Goal: Information Seeking & Learning: Learn about a topic

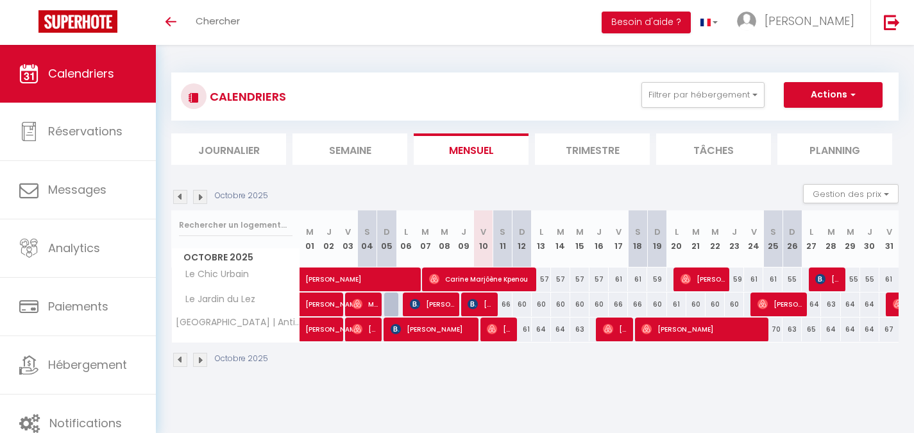
click at [182, 199] on img at bounding box center [180, 197] width 14 height 14
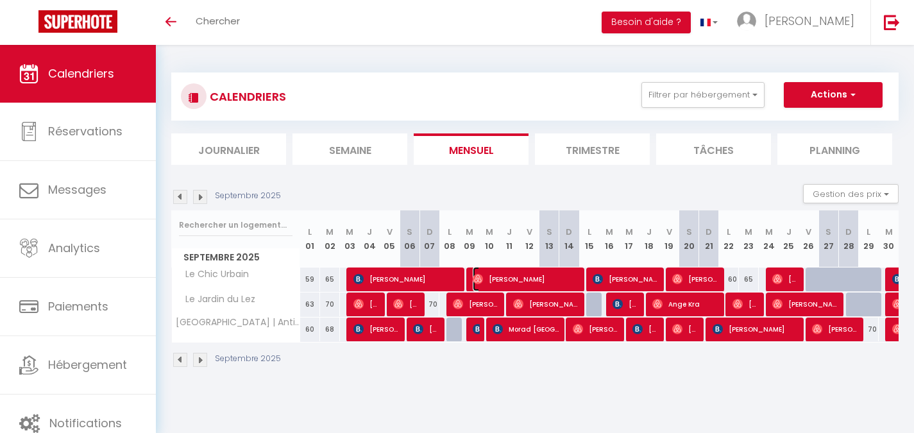
click at [492, 282] on span "[PERSON_NAME]" at bounding box center [526, 279] width 106 height 24
select select "OK"
select select "0"
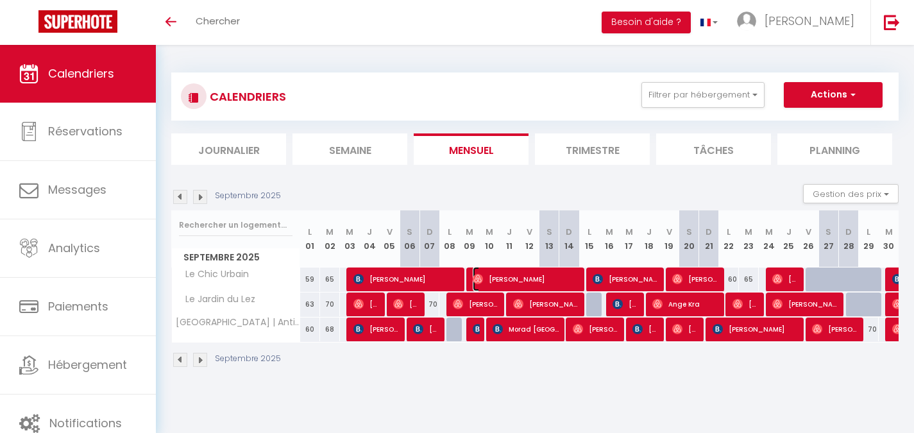
select select "1"
select select
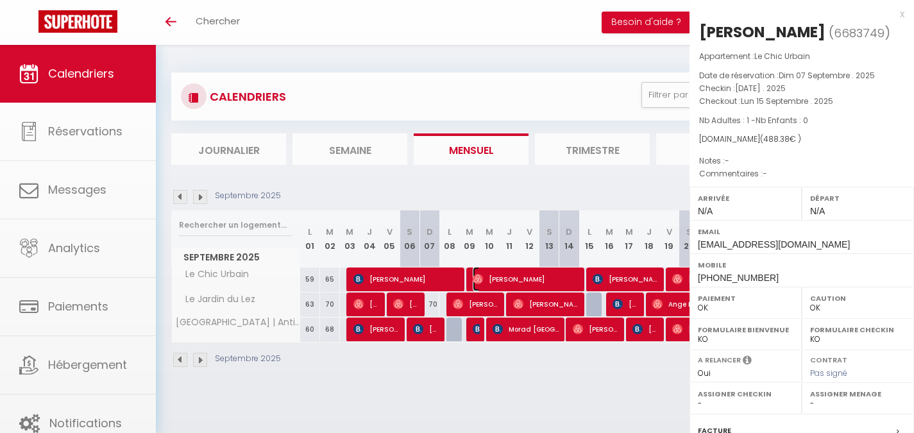
select select "49942"
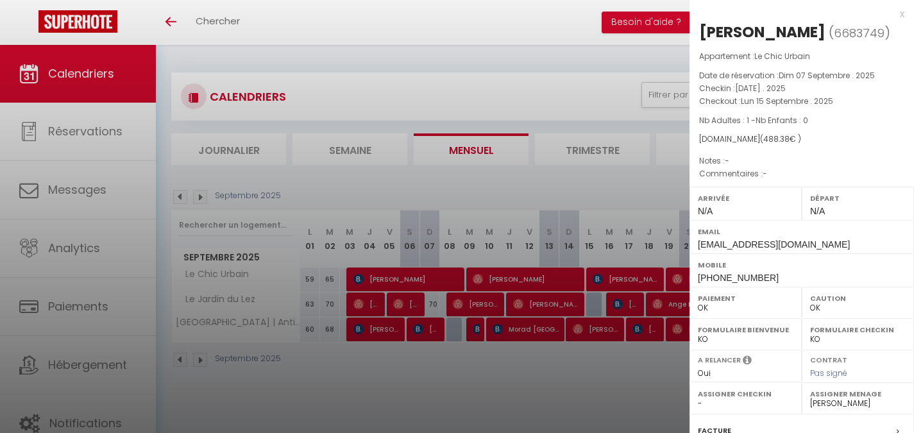
click at [886, 12] on div "x" at bounding box center [797, 13] width 215 height 15
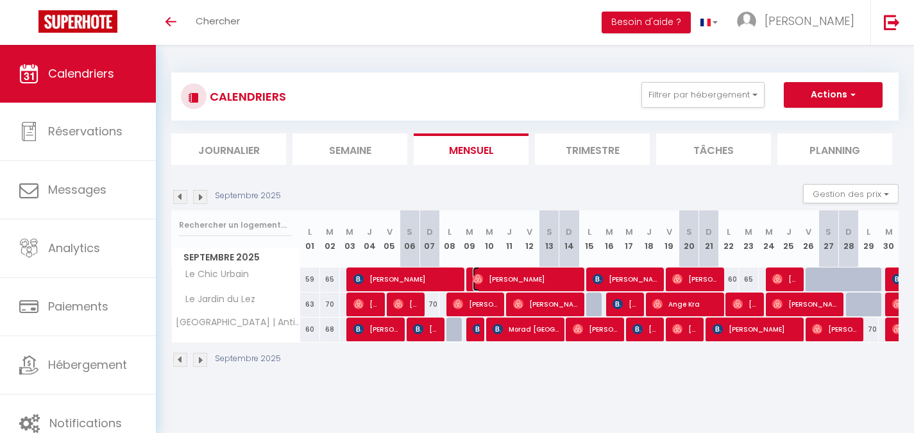
click at [522, 279] on span "[PERSON_NAME]" at bounding box center [526, 279] width 106 height 24
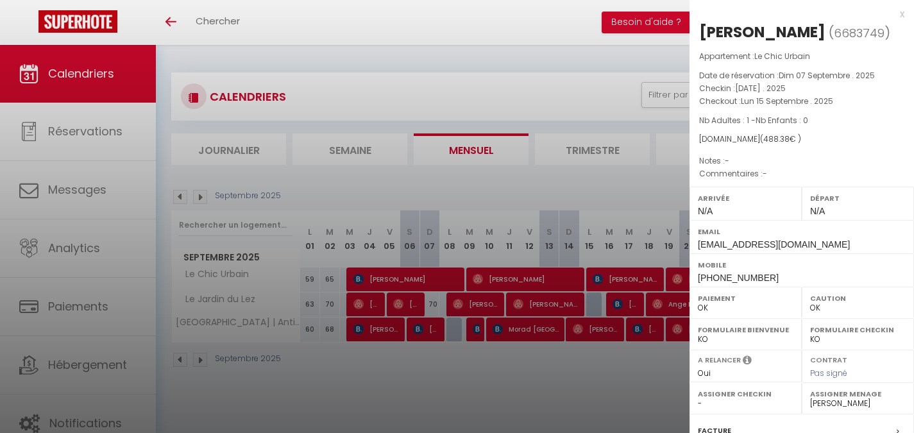
click at [891, 12] on div "x" at bounding box center [797, 13] width 215 height 15
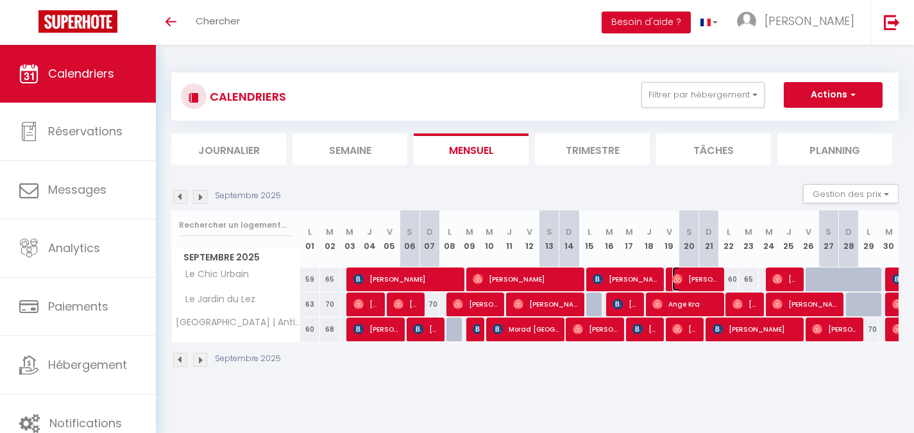
click at [701, 270] on span "[PERSON_NAME]" at bounding box center [696, 279] width 46 height 24
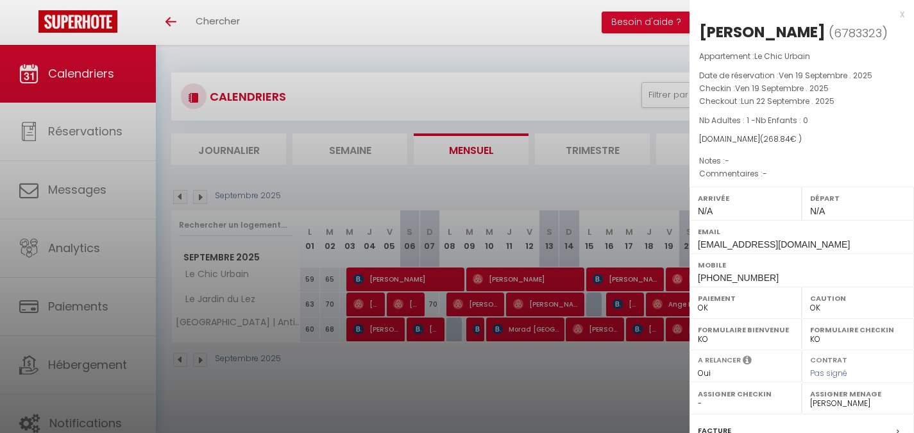
click at [891, 13] on div "x" at bounding box center [797, 13] width 215 height 15
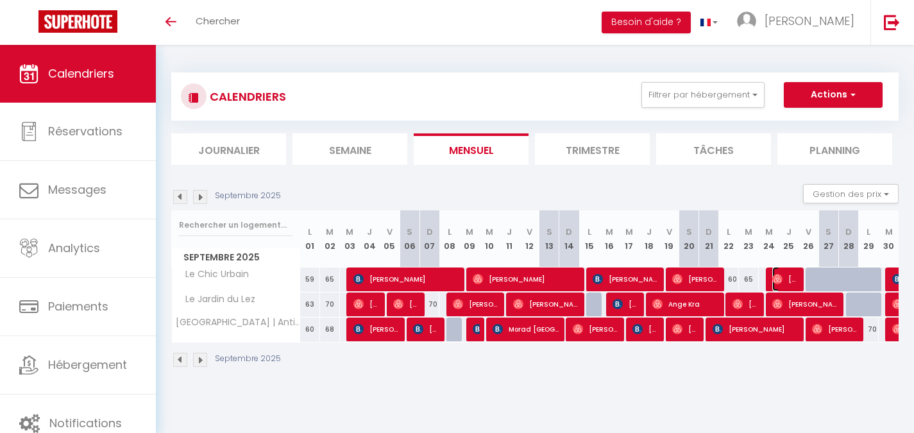
click at [784, 275] on span "[PERSON_NAME]" at bounding box center [786, 279] width 26 height 24
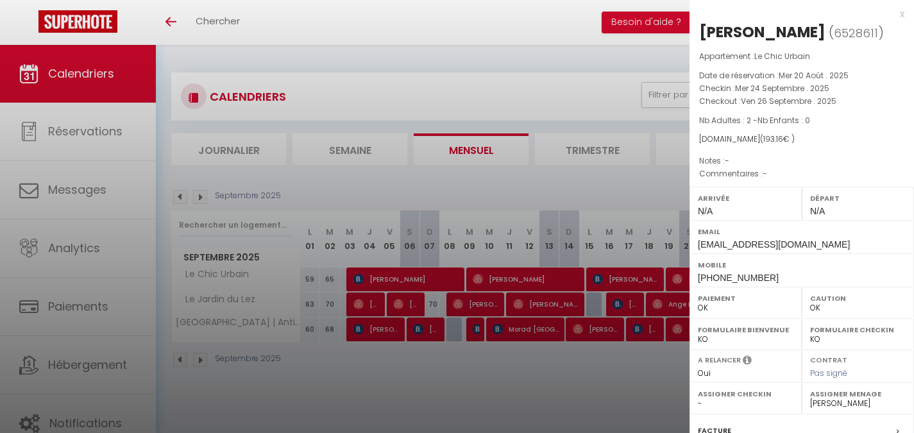
click at [895, 15] on div "x [PERSON_NAME] ( 6528611 ) Appartement : Le Chic Urbain Date de réservation : …" at bounding box center [802, 299] width 225 height 598
click at [891, 13] on div "x" at bounding box center [797, 13] width 215 height 15
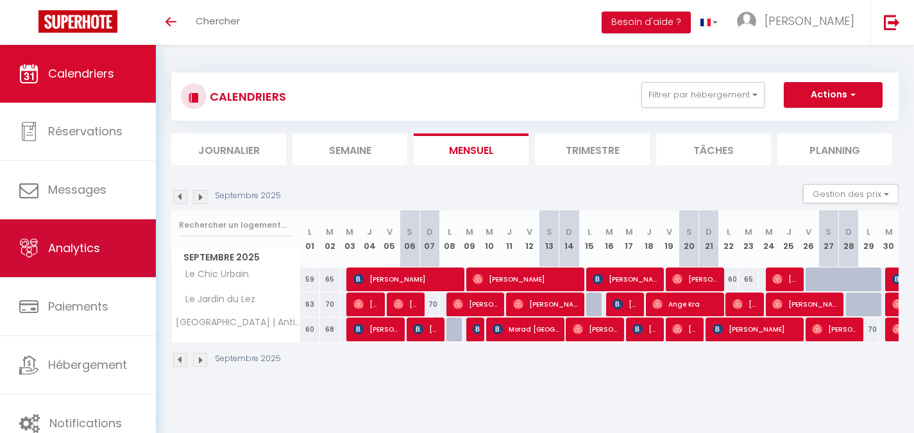
click at [98, 259] on link "Analytics" at bounding box center [78, 248] width 156 height 58
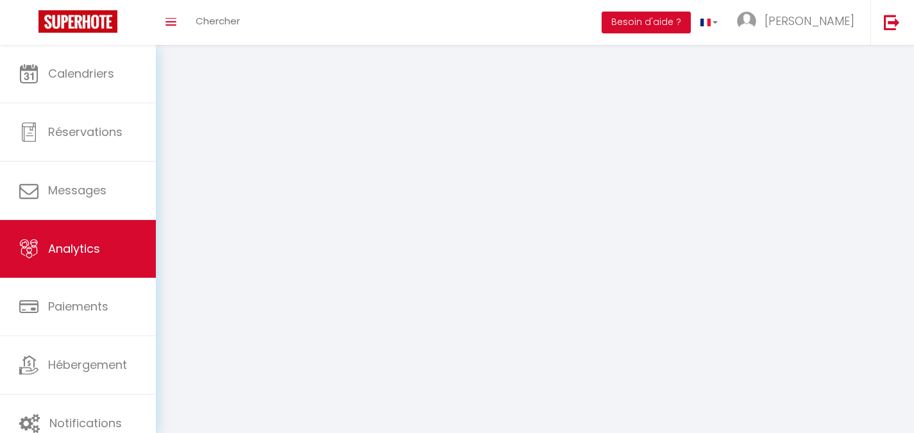
select select "2025"
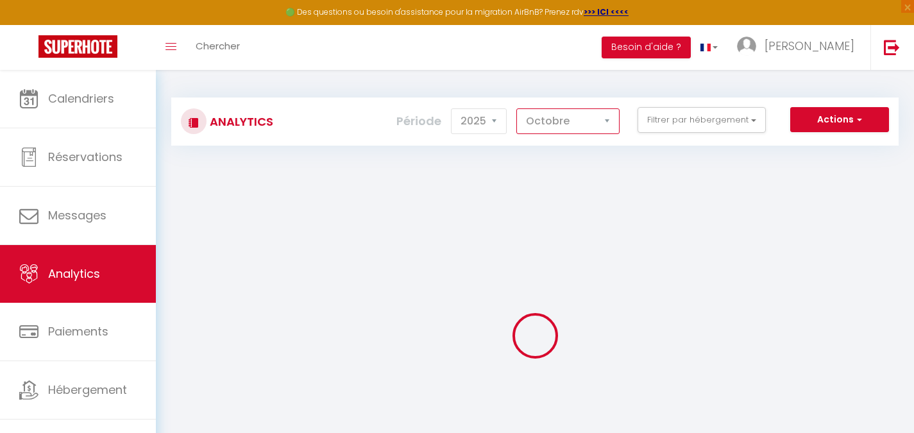
click at [589, 124] on select "[PERSON_NAME] Mars Avril Mai Juin Juillet Août Septembre Octobre Novembre Décem…" at bounding box center [568, 121] width 103 height 26
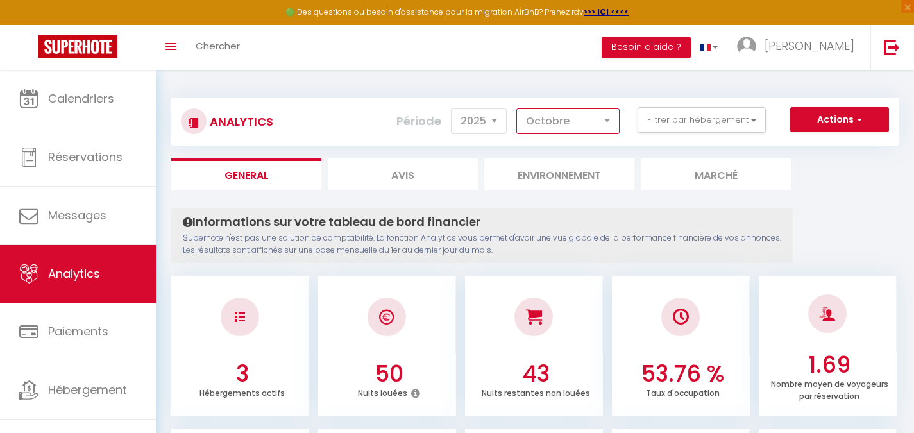
select select "9"
click at [517, 108] on select "[PERSON_NAME] Mars Avril Mai Juin Juillet Août Septembre Octobre Novembre Décem…" at bounding box center [568, 121] width 103 height 26
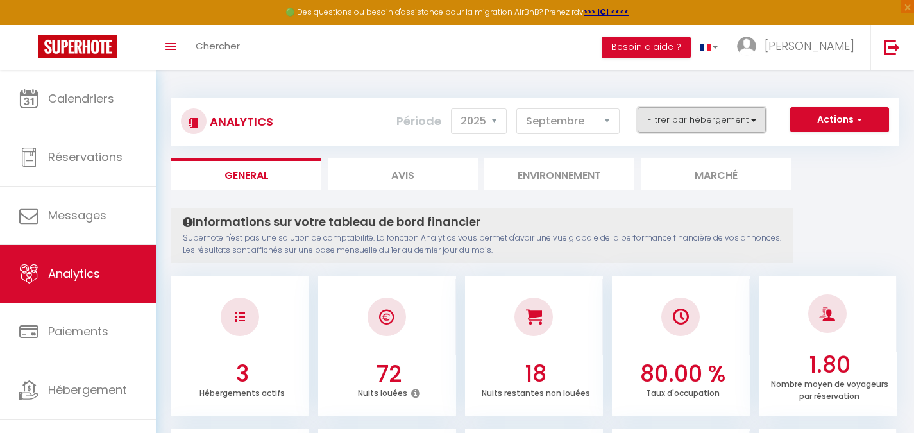
click at [717, 124] on button "Filtrer par hébergement" at bounding box center [702, 120] width 128 height 26
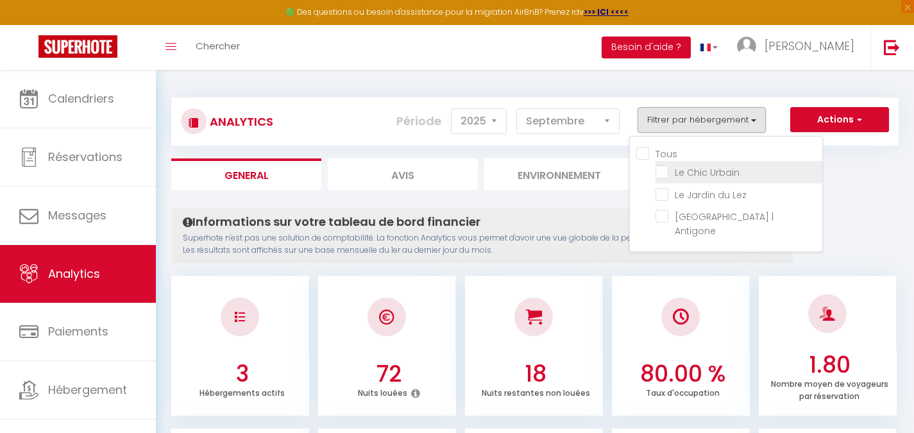
click at [664, 172] on Urbain "checkbox" at bounding box center [739, 171] width 167 height 13
checkbox Urbain "true"
checkbox Lez "false"
checkbox Antigone "false"
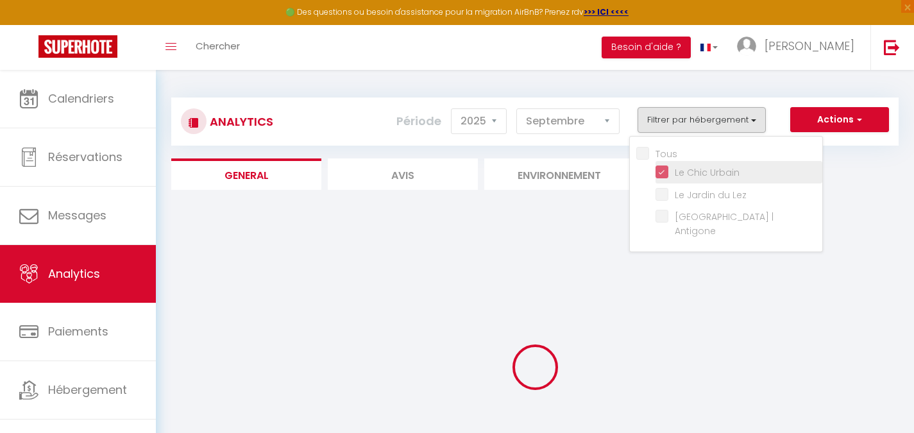
checkbox Lez "false"
checkbox Antigone "false"
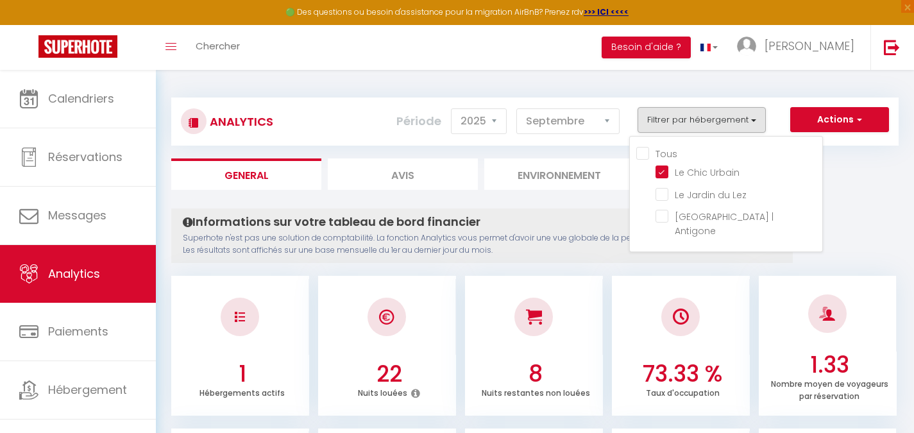
click at [886, 179] on ul "General Avis Environnement Marché" at bounding box center [535, 174] width 728 height 31
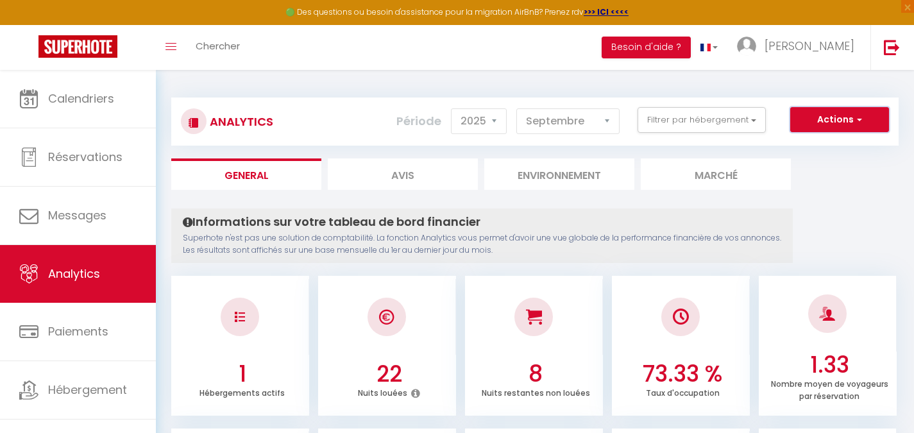
click at [806, 123] on button "Actions" at bounding box center [840, 120] width 99 height 26
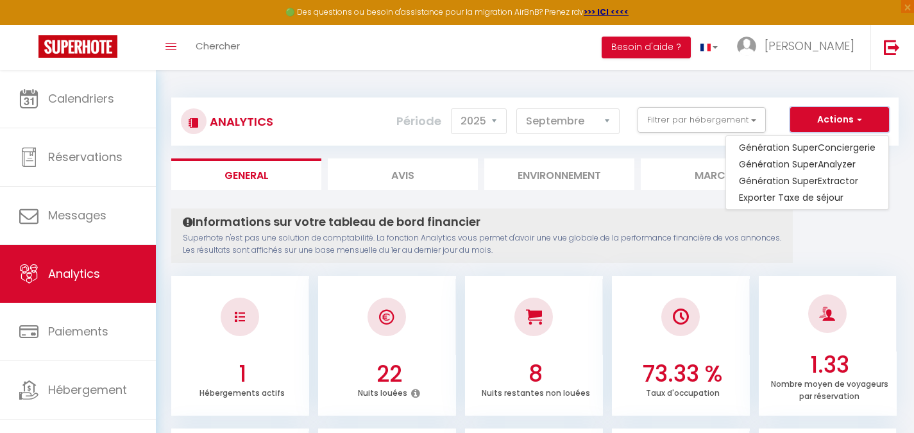
click at [819, 116] on button "Actions" at bounding box center [840, 120] width 99 height 26
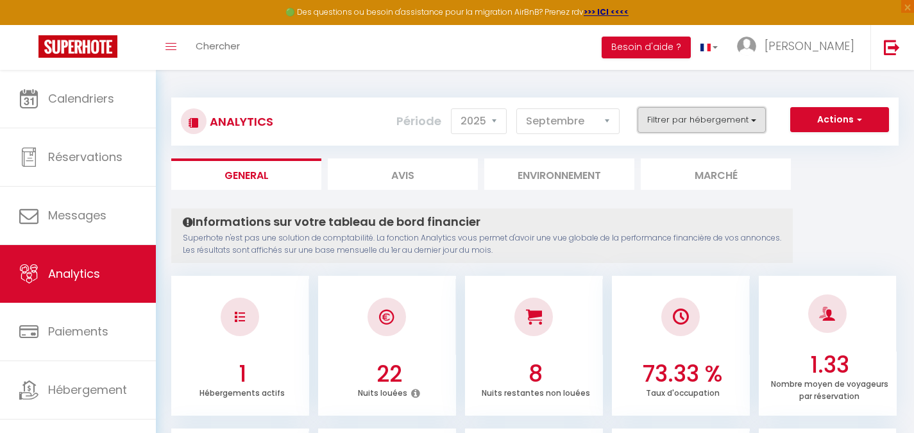
click at [726, 119] on button "Filtrer par hébergement" at bounding box center [702, 120] width 128 height 26
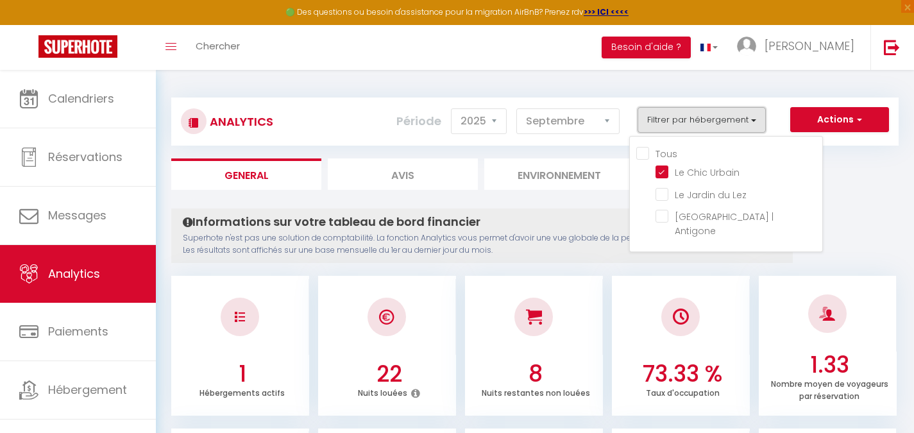
click at [733, 115] on button "Filtrer par hébergement" at bounding box center [702, 120] width 128 height 26
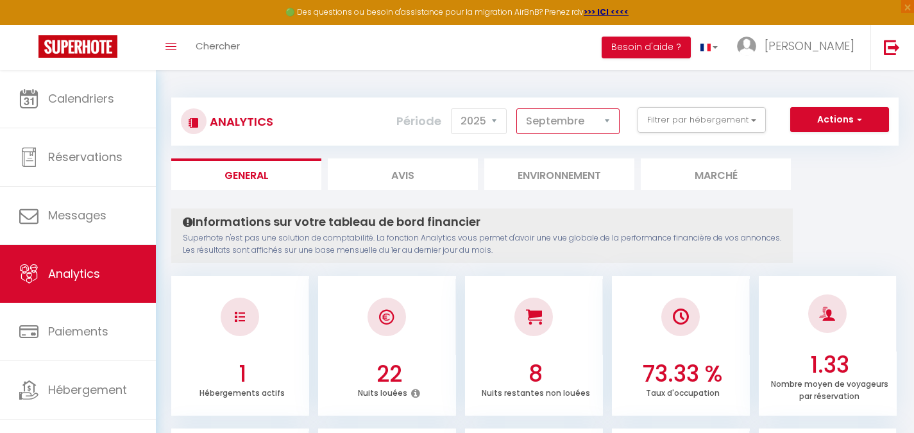
click at [558, 124] on select "[PERSON_NAME] Mars Avril Mai Juin Juillet Août Septembre Octobre Novembre Décem…" at bounding box center [568, 121] width 103 height 26
click at [436, 173] on li "Avis" at bounding box center [403, 174] width 150 height 31
select select "2025"
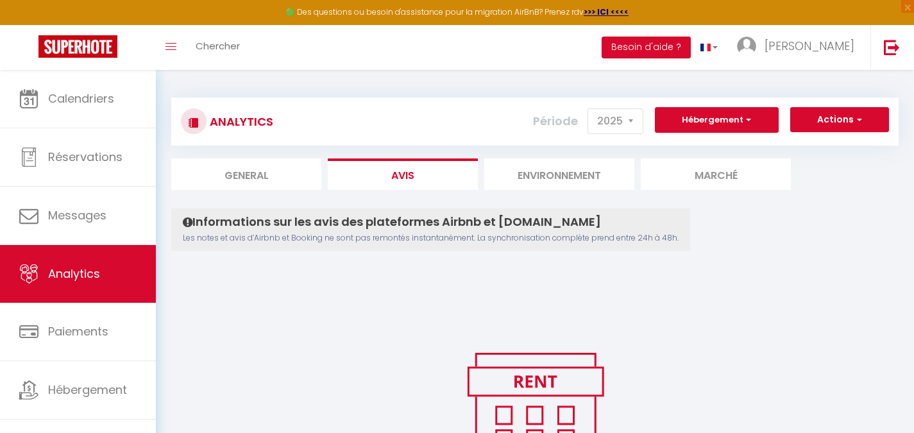
click at [518, 176] on li "Environnement" at bounding box center [560, 174] width 150 height 31
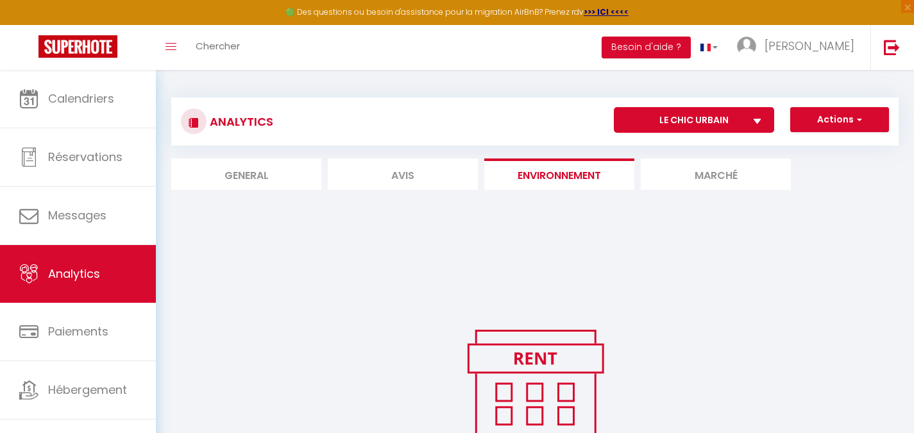
click at [692, 178] on li "Marché" at bounding box center [716, 174] width 150 height 31
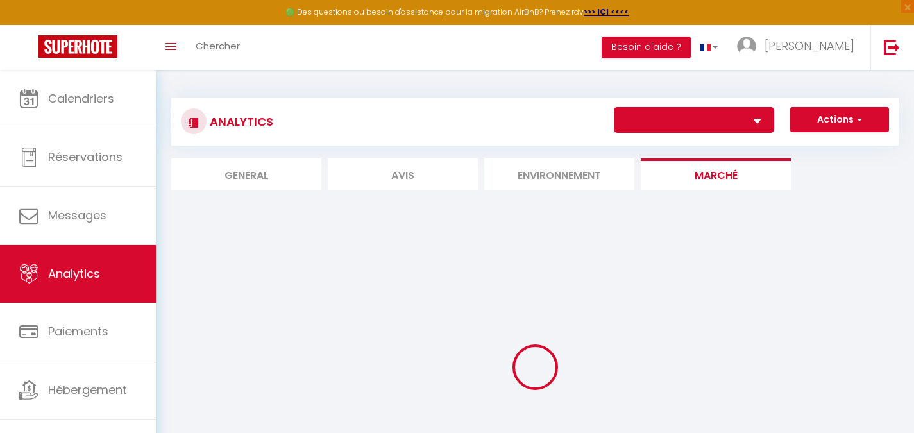
select select "73557"
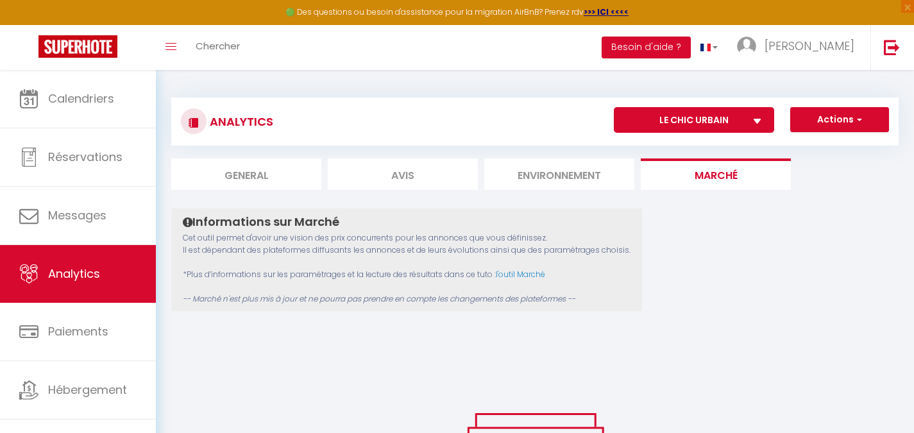
click at [262, 172] on li "General" at bounding box center [246, 174] width 150 height 31
select select "2025"
select select "10"
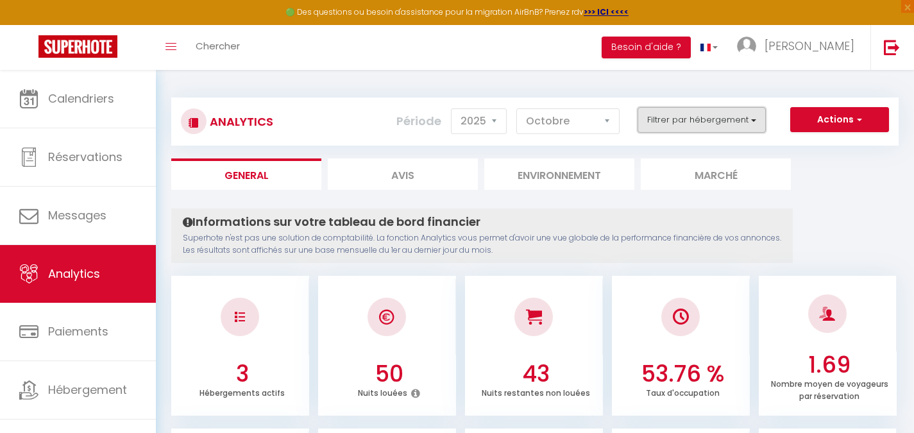
click at [662, 126] on button "Filtrer par hébergement" at bounding box center [702, 120] width 128 height 26
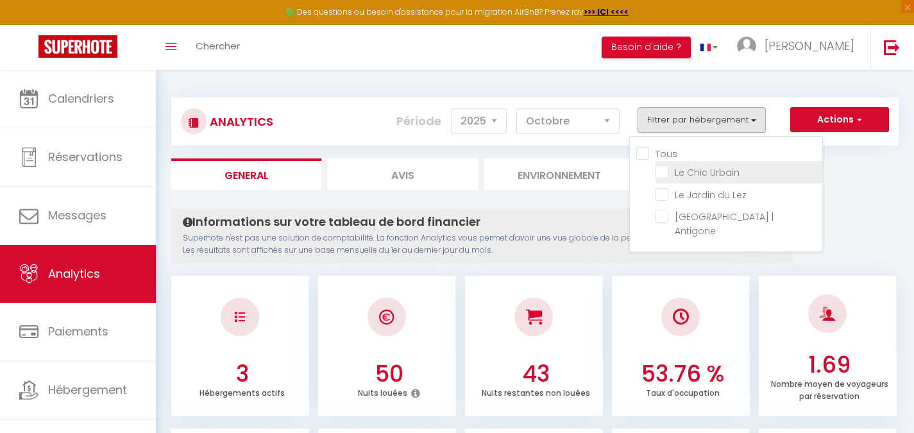
click at [664, 175] on Urbain "checkbox" at bounding box center [739, 171] width 167 height 13
checkbox Urbain "true"
checkbox Lez "false"
checkbox Antigone "false"
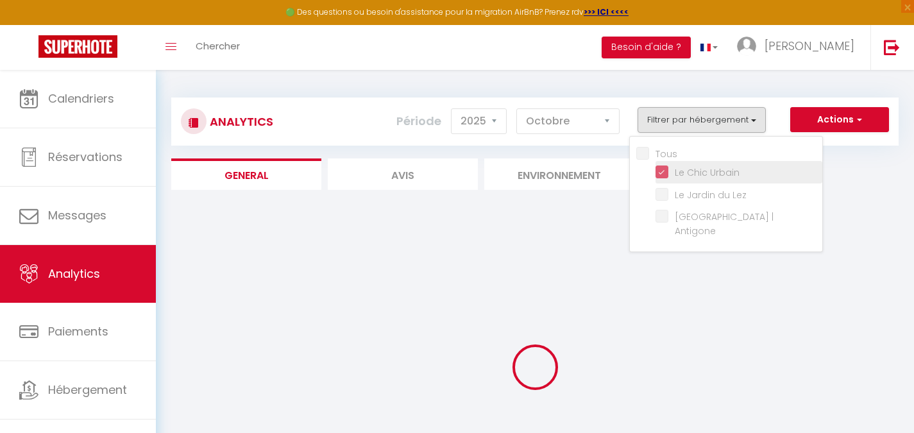
checkbox Lez "false"
checkbox Antigone "false"
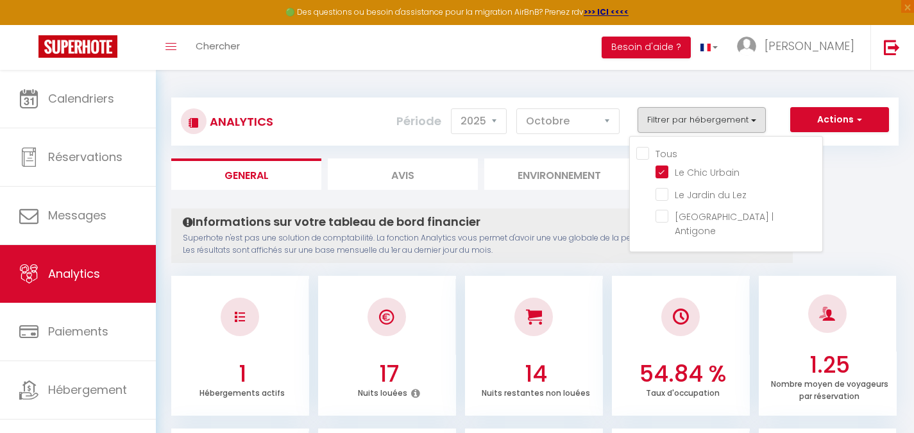
click at [880, 175] on ul "General Avis Environnement Marché" at bounding box center [535, 174] width 728 height 31
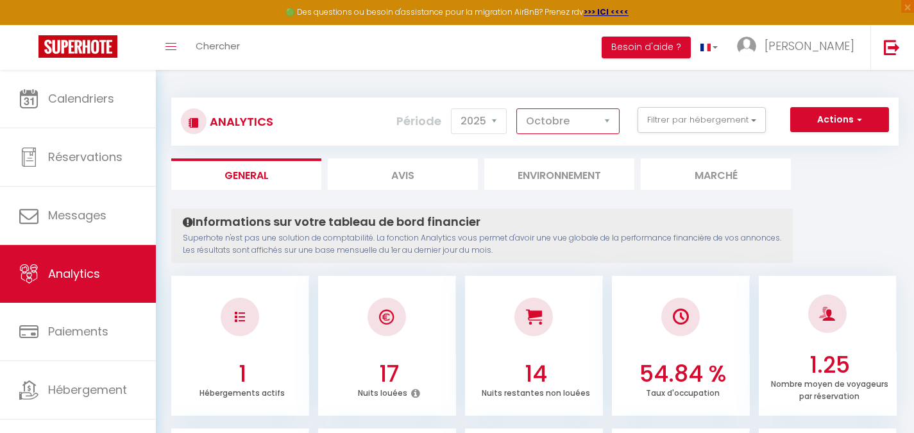
click at [548, 121] on select "[PERSON_NAME] Mars Avril Mai Juin Juillet Août Septembre Octobre Novembre Décem…" at bounding box center [568, 121] width 103 height 26
select select "9"
click at [517, 108] on select "[PERSON_NAME] Mars Avril Mai Juin Juillet Août Septembre Octobre Novembre Décem…" at bounding box center [568, 121] width 103 height 26
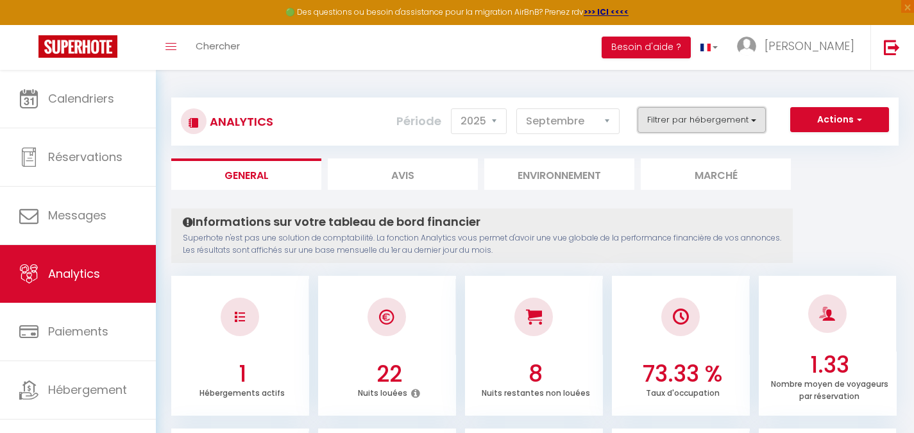
click at [683, 124] on button "Filtrer par hébergement" at bounding box center [702, 120] width 128 height 26
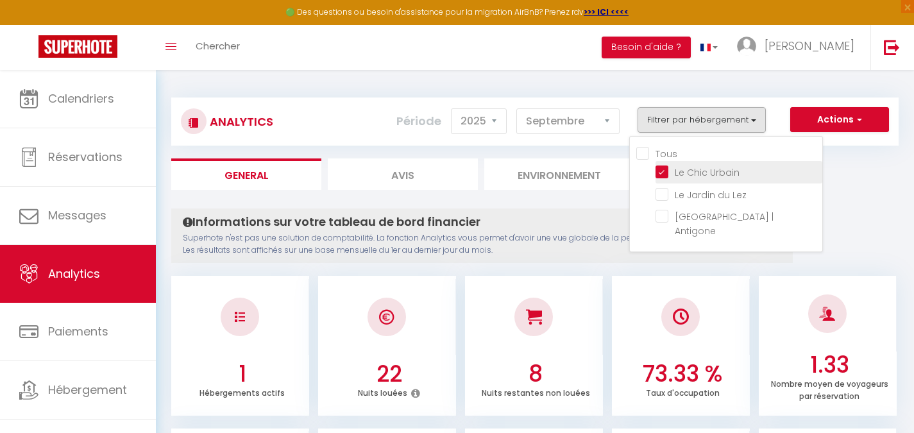
click at [667, 173] on Urbain "checkbox" at bounding box center [739, 171] width 167 height 13
checkbox Urbain "false"
checkbox Lez "false"
checkbox Antigone "false"
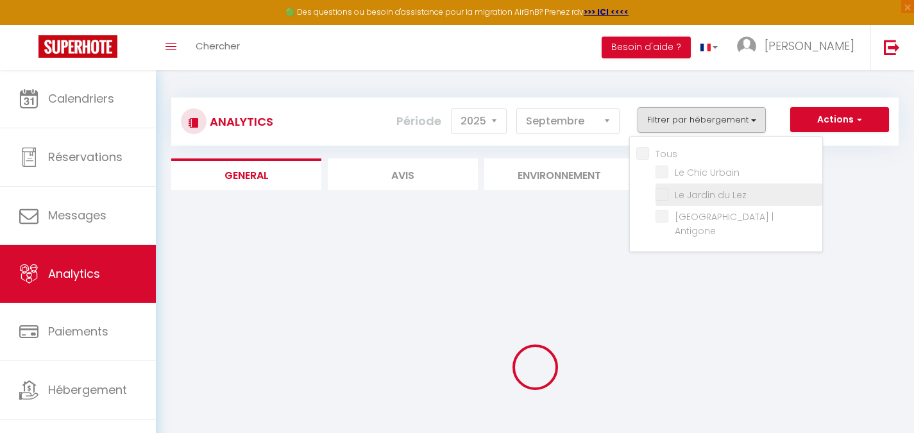
checkbox Lez "false"
checkbox Antigone "false"
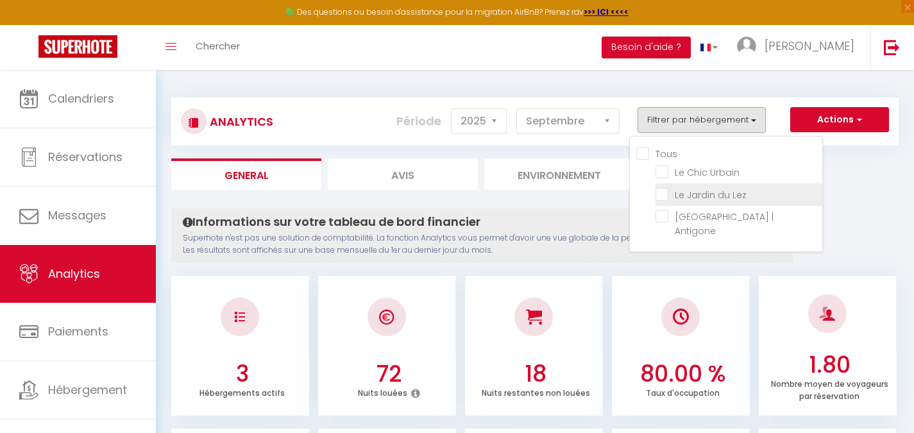
click at [664, 194] on Lez "checkbox" at bounding box center [739, 193] width 167 height 13
checkbox Lez "true"
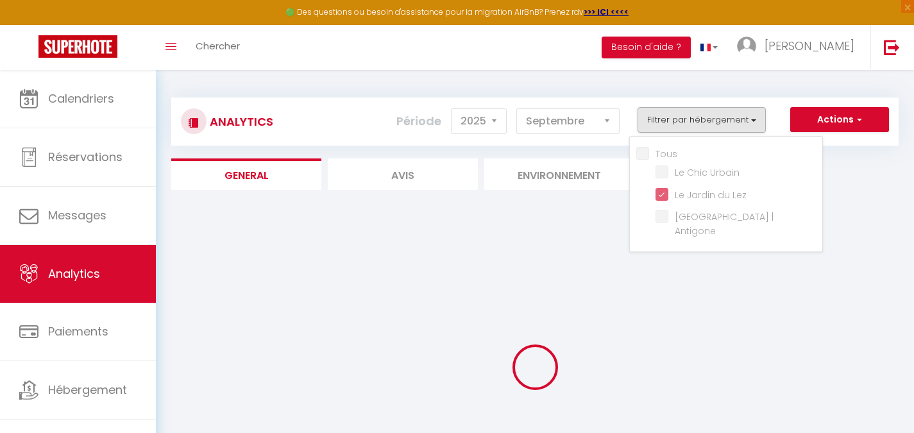
checkbox Antigone "false"
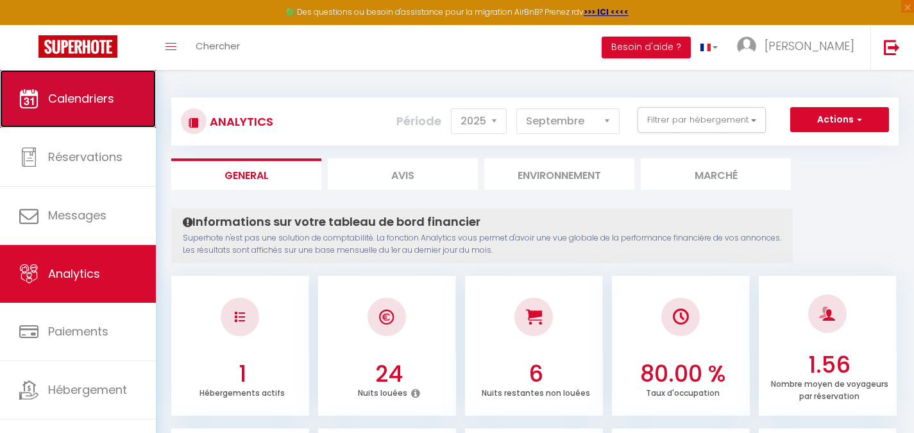
click at [113, 91] on span "Calendriers" at bounding box center [81, 98] width 66 height 16
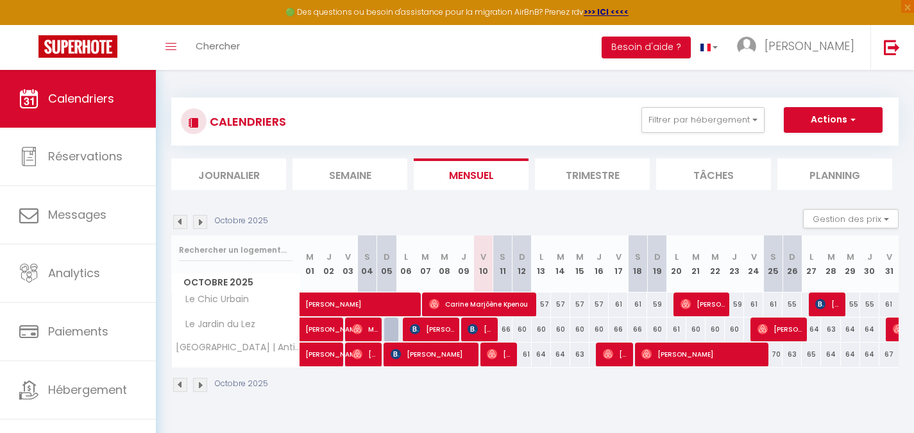
click at [184, 223] on img at bounding box center [180, 222] width 14 height 14
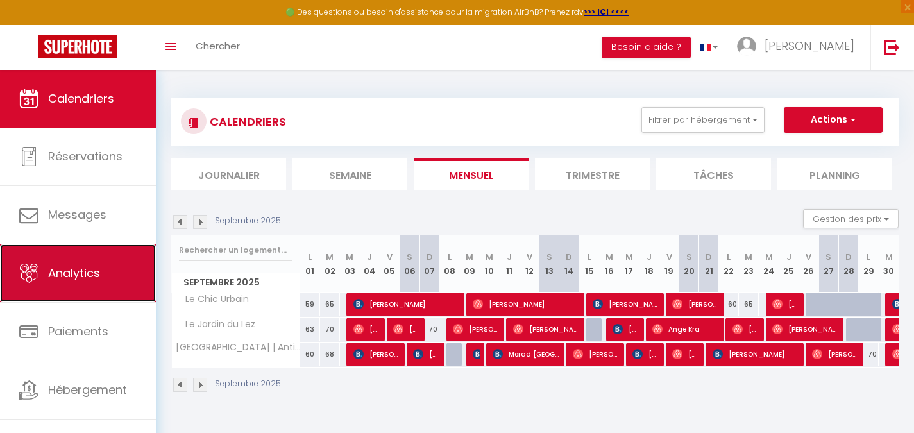
click at [112, 284] on link "Analytics" at bounding box center [78, 274] width 156 height 58
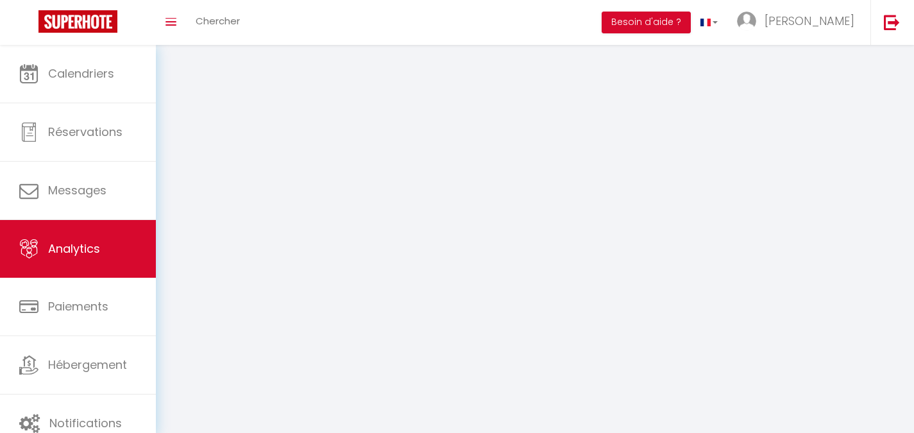
select select "2025"
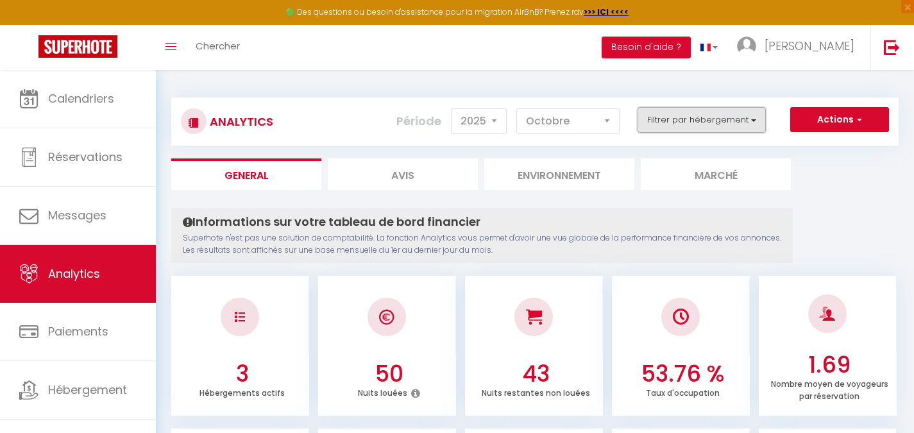
click at [673, 120] on button "Filtrer par hébergement" at bounding box center [702, 120] width 128 height 26
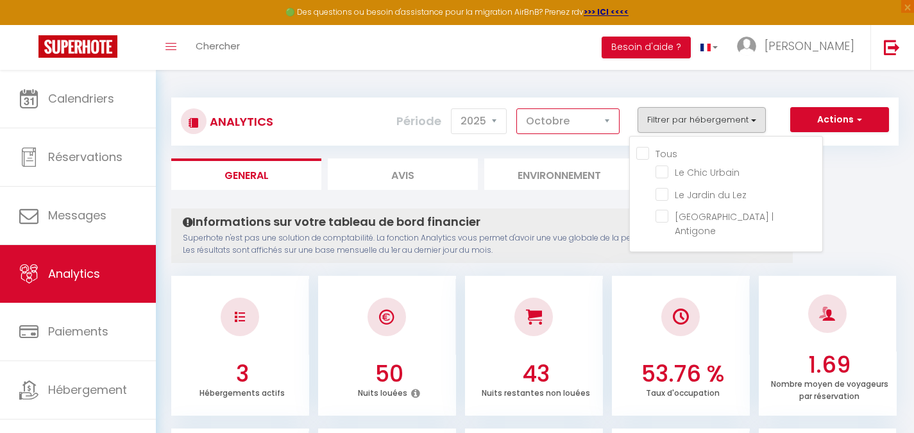
click at [586, 124] on select "[PERSON_NAME] Mars Avril Mai Juin Juillet Août Septembre Octobre Novembre Décem…" at bounding box center [568, 121] width 103 height 26
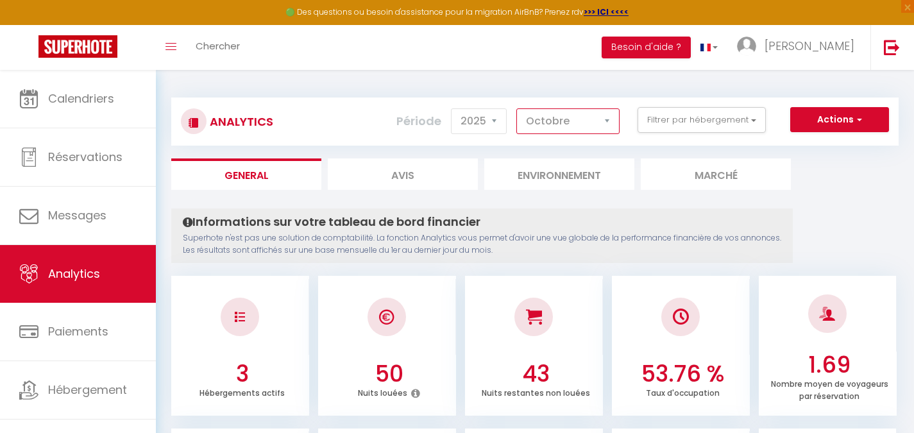
select select "9"
click at [517, 108] on select "[PERSON_NAME] Mars Avril Mai Juin Juillet Août Septembre Octobre Novembre Décem…" at bounding box center [568, 121] width 103 height 26
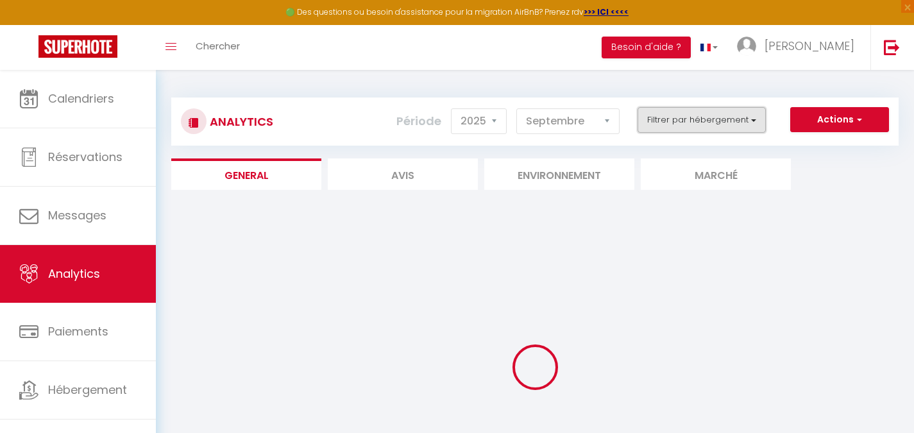
click at [681, 123] on button "Filtrer par hébergement" at bounding box center [702, 120] width 128 height 26
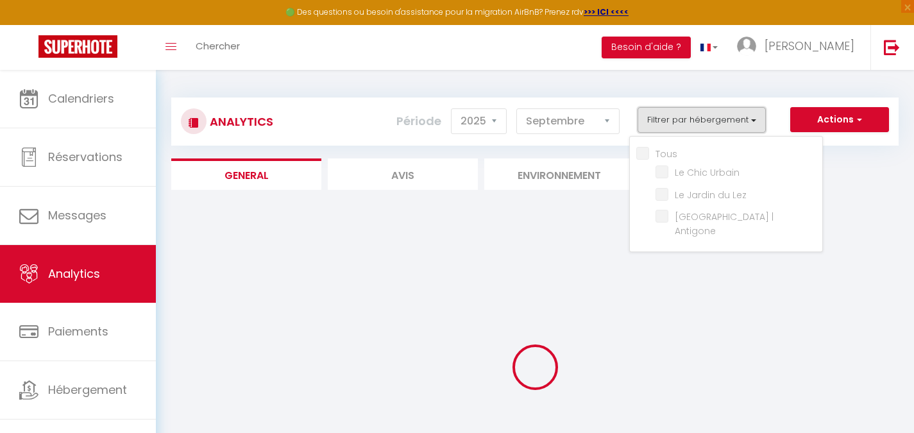
checkbox input "false"
checkbox Urbain "false"
checkbox Lez "false"
checkbox Antigone "false"
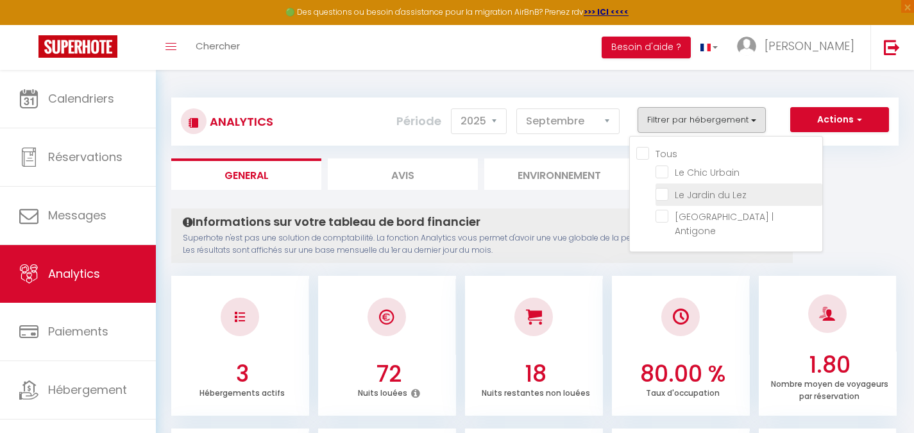
click at [666, 196] on Lez "checkbox" at bounding box center [739, 193] width 167 height 13
checkbox Lez "true"
checkbox Urbain "false"
checkbox Antigone "false"
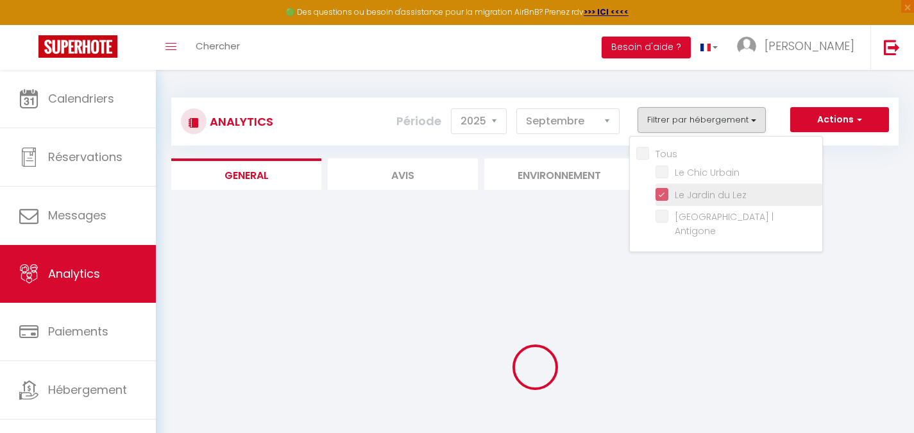
checkbox Urbain "false"
checkbox Antigone "false"
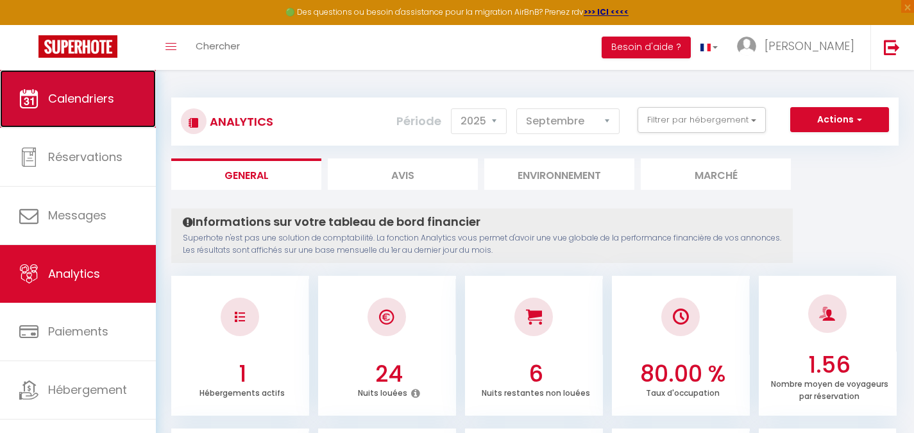
click at [98, 108] on link "Calendriers" at bounding box center [78, 99] width 156 height 58
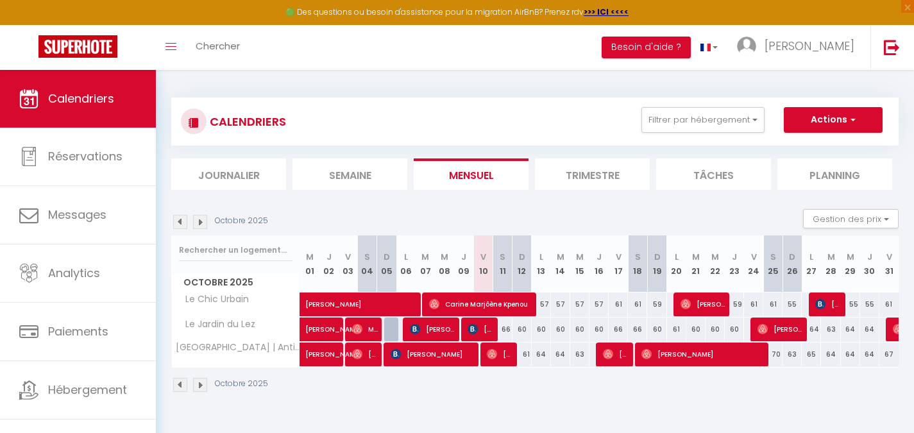
click at [179, 219] on img at bounding box center [180, 222] width 14 height 14
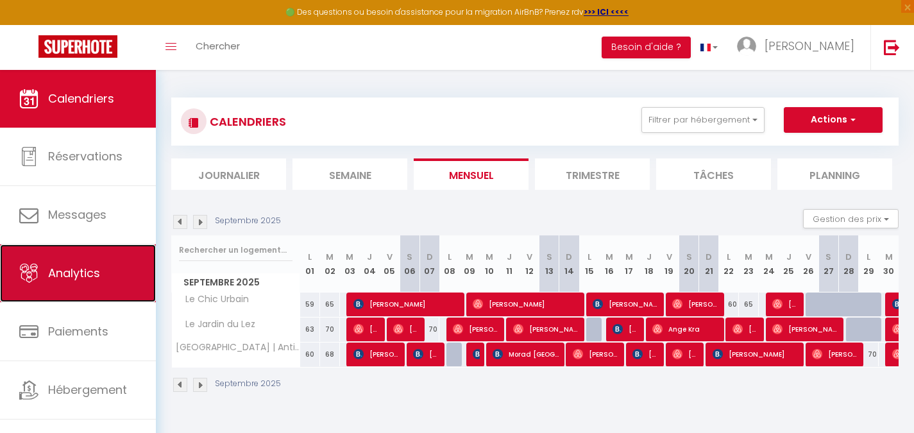
click at [82, 271] on span "Analytics" at bounding box center [74, 273] width 52 height 16
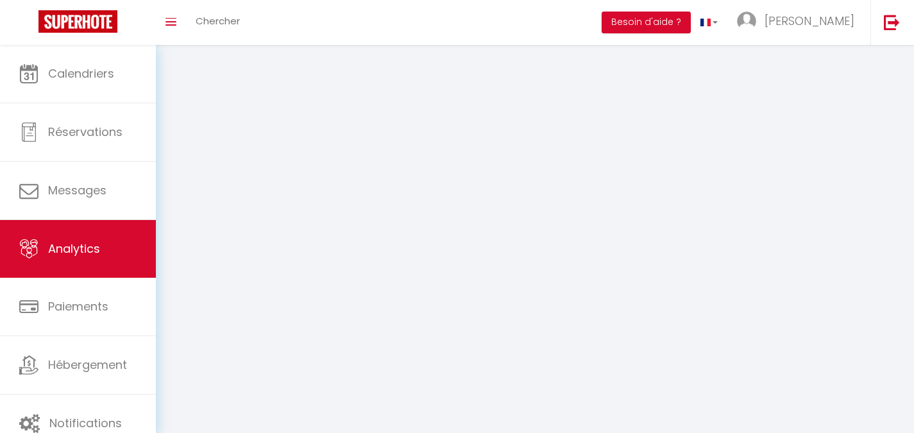
select select "2025"
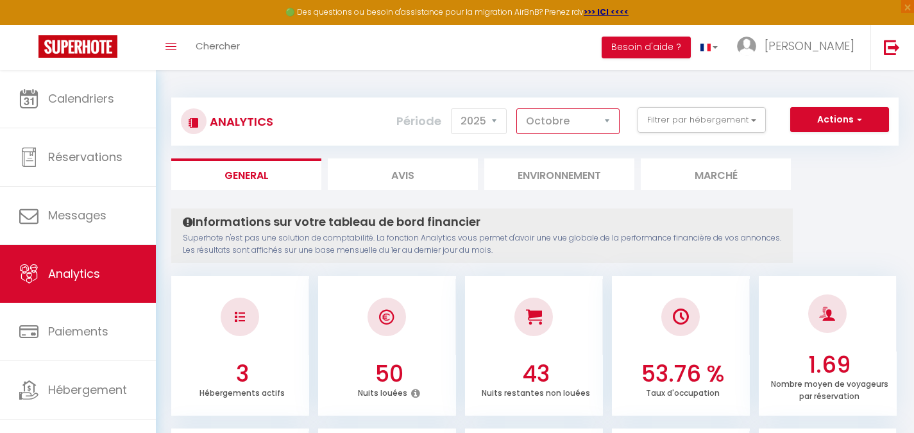
click at [595, 125] on select "[PERSON_NAME] Mars Avril Mai Juin Juillet Août Septembre Octobre Novembre Décem…" at bounding box center [568, 121] width 103 height 26
select select "9"
click at [517, 108] on select "[PERSON_NAME] Mars Avril Mai Juin Juillet Août Septembre Octobre Novembre Décem…" at bounding box center [568, 121] width 103 height 26
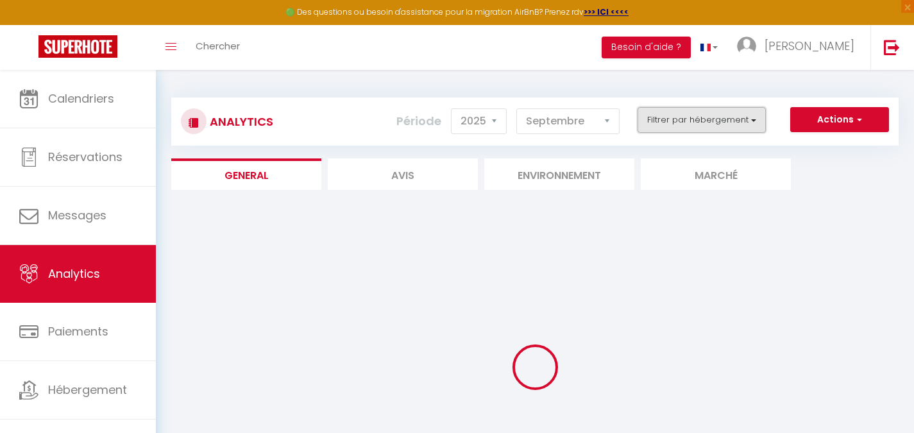
click at [685, 119] on button "Filtrer par hébergement" at bounding box center [702, 120] width 128 height 26
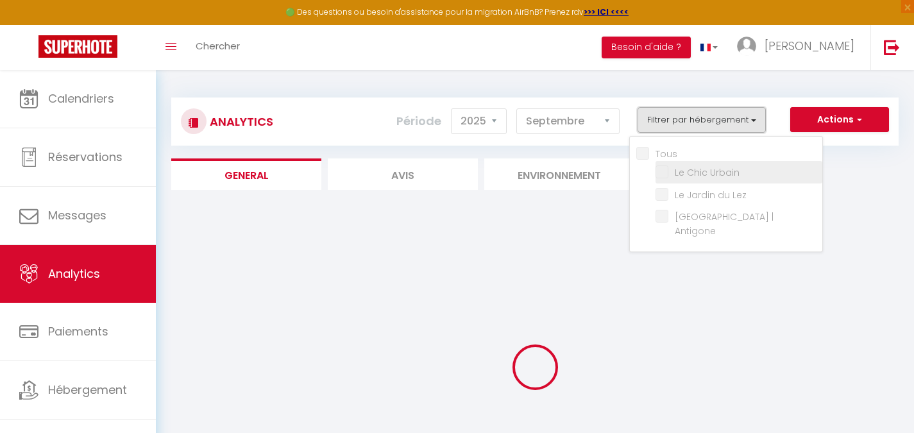
checkbox input "false"
checkbox Urbain "false"
checkbox Lez "false"
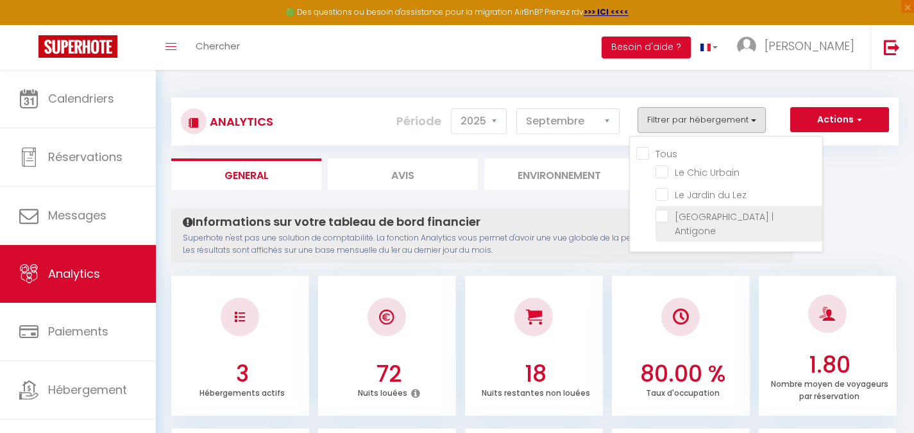
click at [664, 219] on Antigone "checkbox" at bounding box center [739, 216] width 167 height 13
checkbox Antigone "true"
checkbox Urbain "false"
checkbox Lez "false"
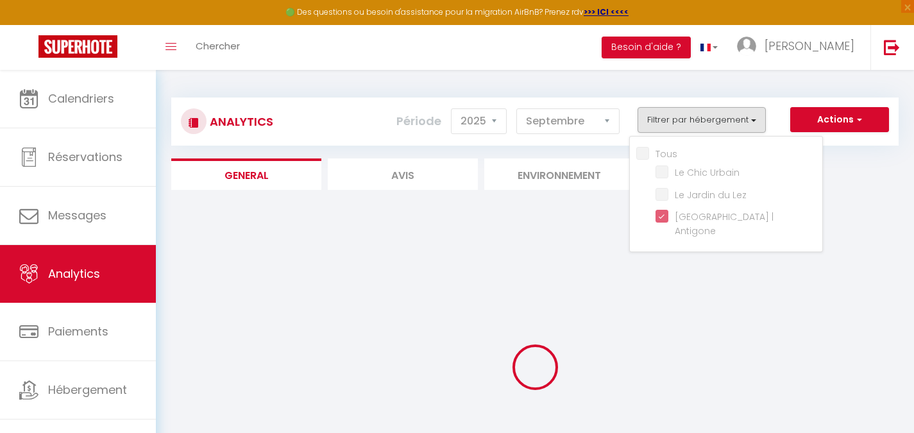
checkbox Urbain "false"
checkbox Lez "false"
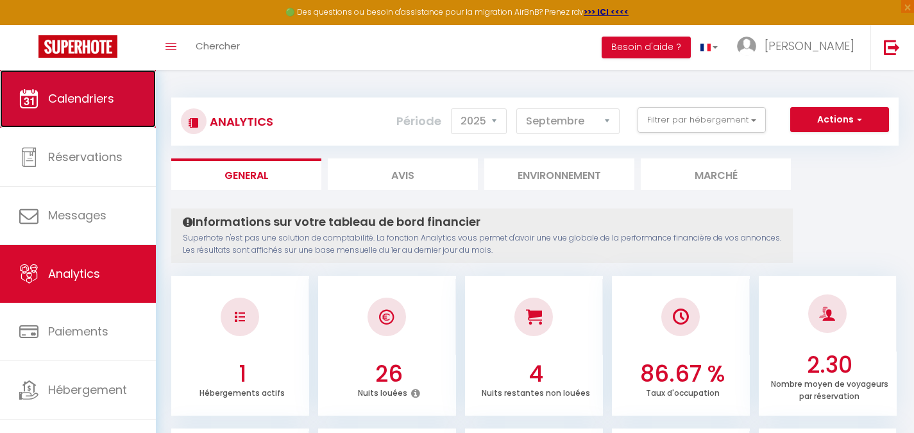
click at [93, 98] on span "Calendriers" at bounding box center [81, 98] width 66 height 16
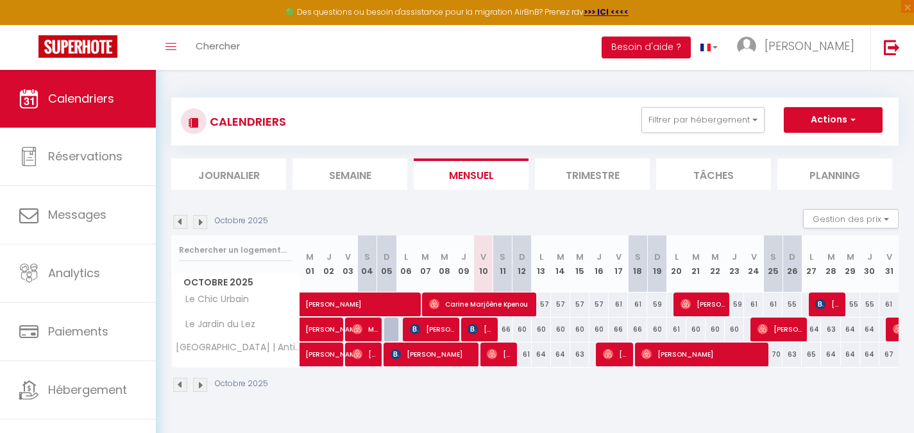
click at [181, 223] on img at bounding box center [180, 222] width 14 height 14
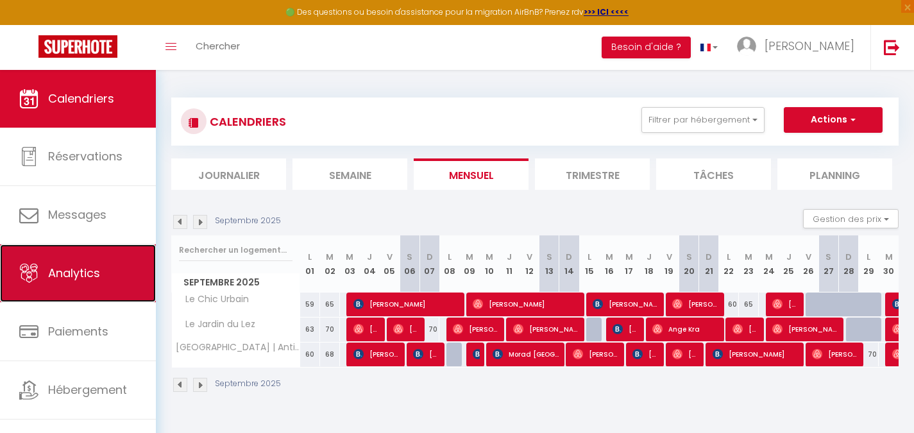
click at [102, 271] on link "Analytics" at bounding box center [78, 274] width 156 height 58
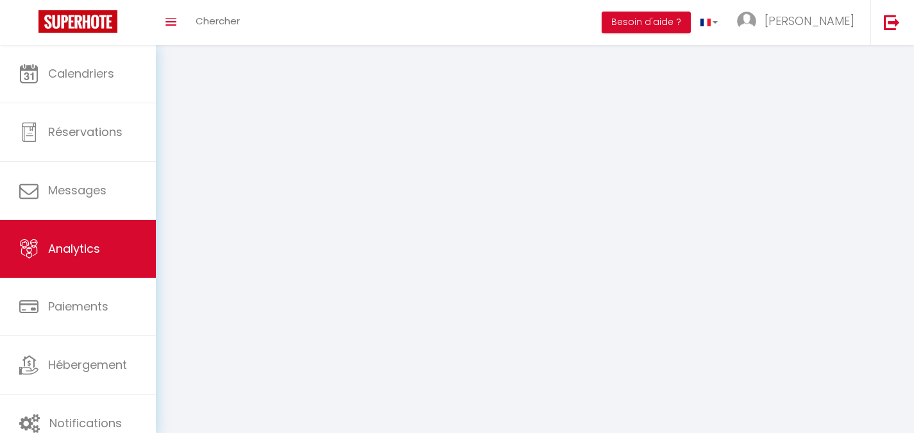
select select "2025"
select select "10"
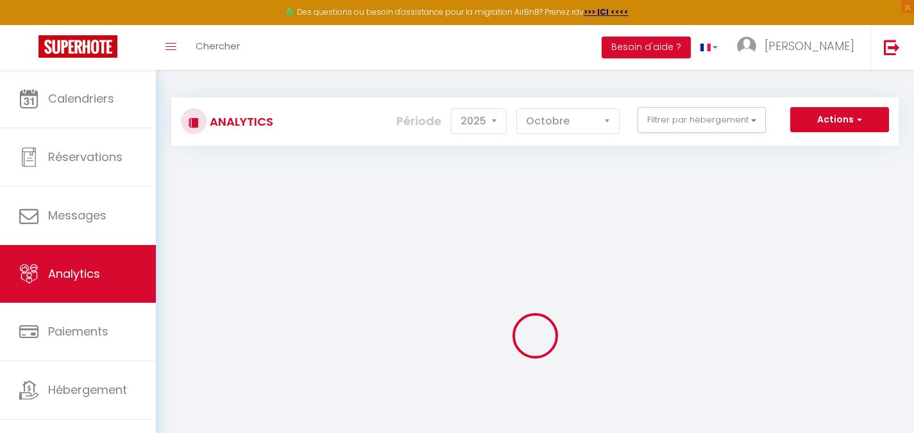
checkbox input "false"
checkbox Urbain "false"
checkbox Lez "false"
checkbox Antigone "false"
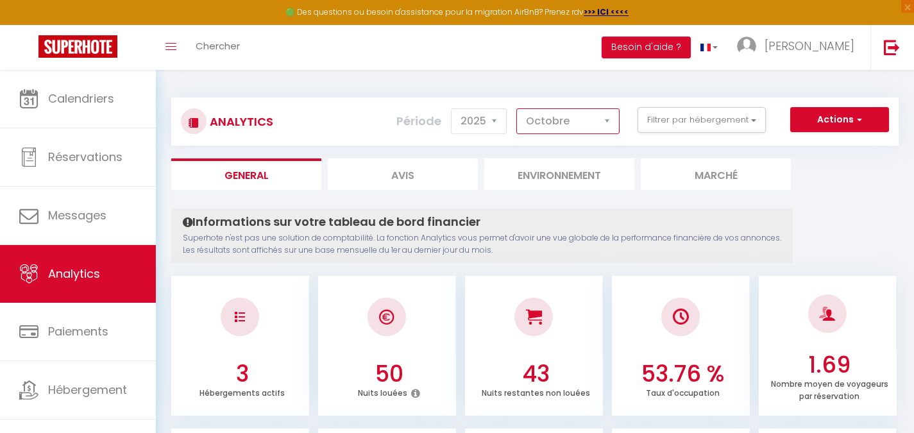
click at [590, 122] on select "[PERSON_NAME] Mars Avril Mai Juin Juillet Août Septembre Octobre Novembre Décem…" at bounding box center [568, 121] width 103 height 26
select select "9"
click at [517, 108] on select "[PERSON_NAME] Mars Avril Mai Juin Juillet Août Septembre Octobre Novembre Décem…" at bounding box center [568, 121] width 103 height 26
checkbox input "false"
checkbox Urbain "false"
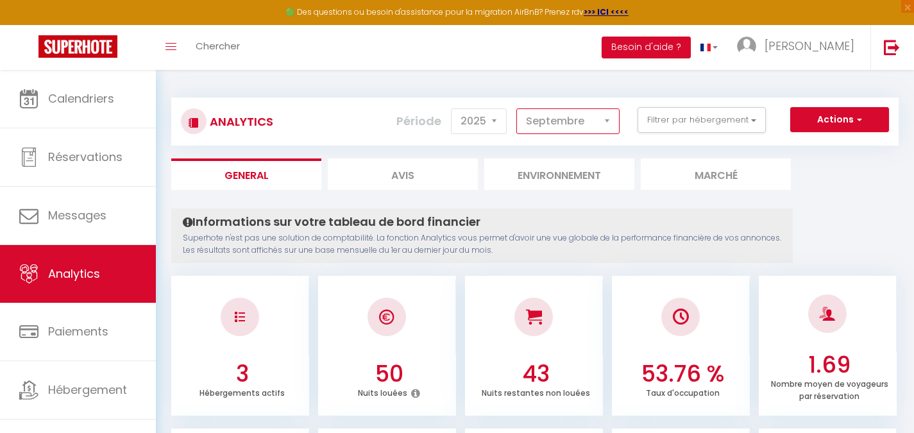
checkbox Lez "false"
checkbox Antigone "false"
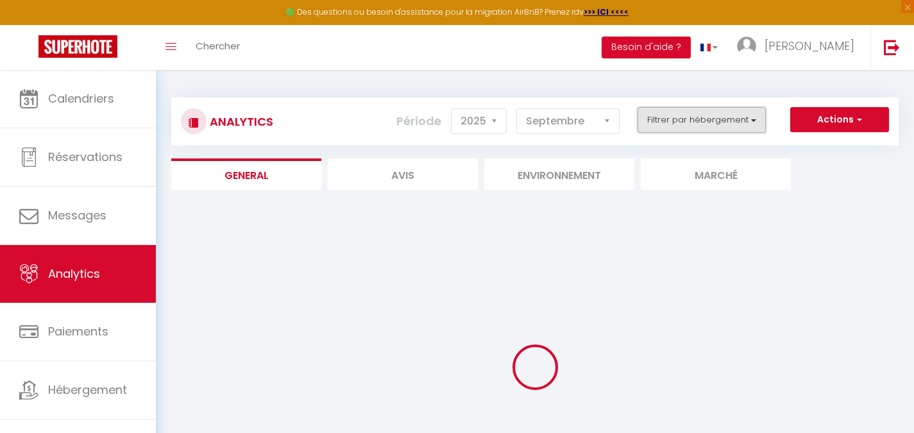
click at [694, 123] on button "Filtrer par hébergement" at bounding box center [702, 120] width 128 height 26
checkbox input "false"
checkbox Urbain "false"
checkbox Lez "false"
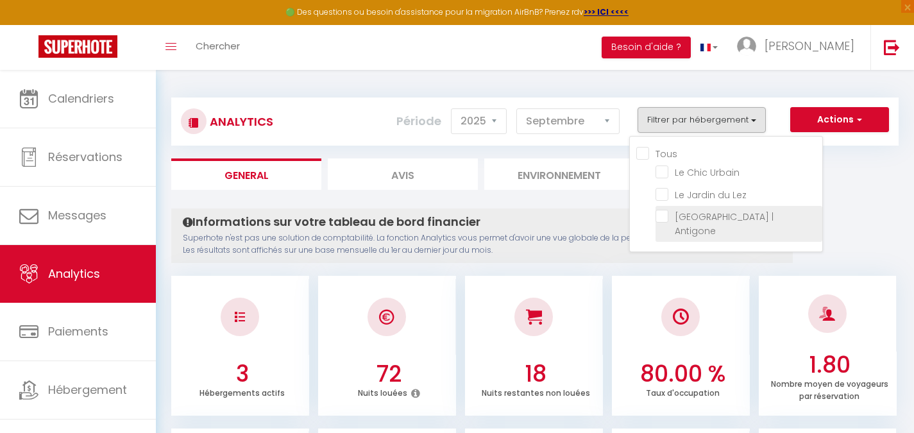
click at [667, 219] on Antigone "checkbox" at bounding box center [739, 216] width 167 height 13
checkbox Antigone "true"
checkbox Urbain "false"
checkbox Lez "false"
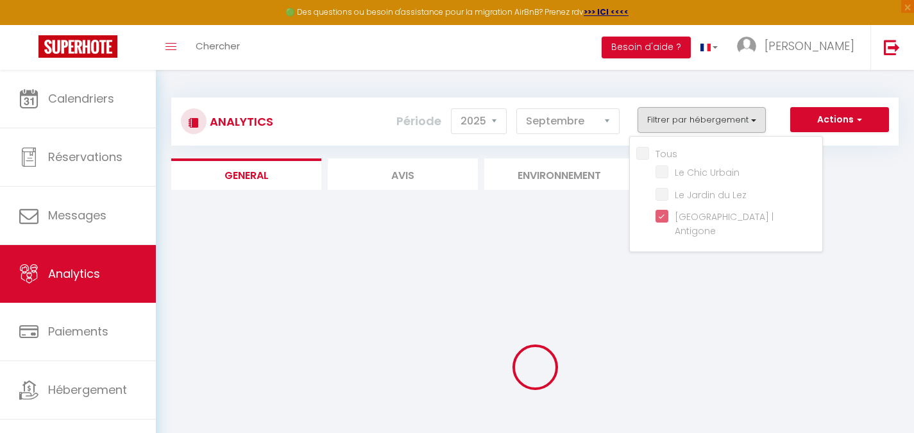
checkbox Urbain "false"
checkbox Lez "false"
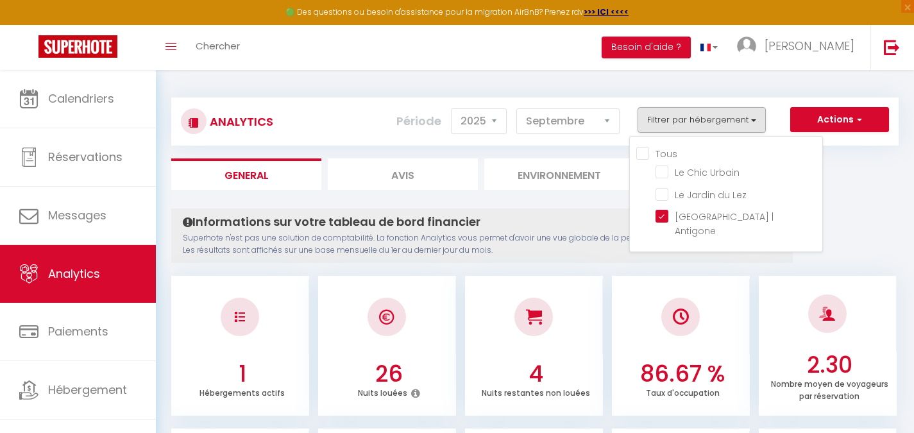
click at [612, 209] on div "Informations sur votre tableau de bord financier Superhote n'est pas une soluti…" at bounding box center [482, 236] width 622 height 55
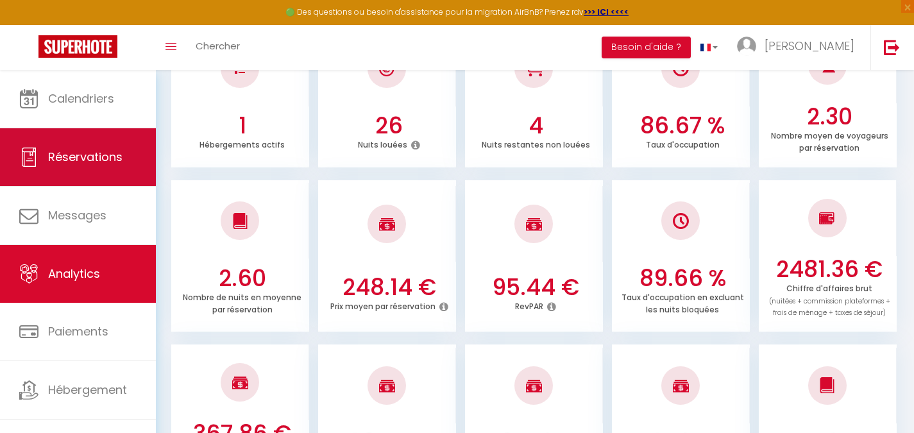
scroll to position [128, 0]
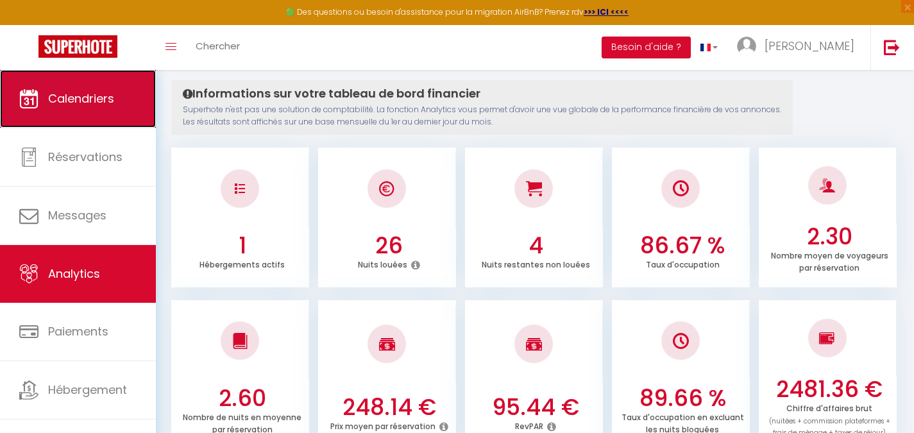
click at [101, 105] on span "Calendriers" at bounding box center [81, 98] width 66 height 16
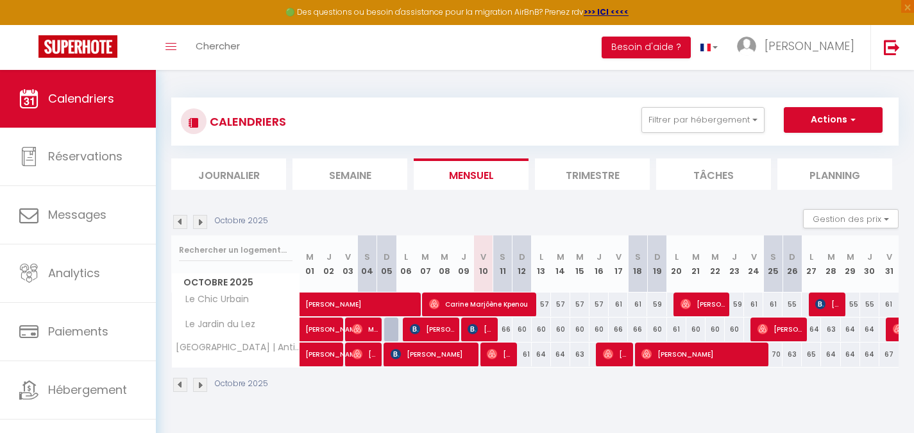
click at [178, 221] on img at bounding box center [180, 222] width 14 height 14
select select
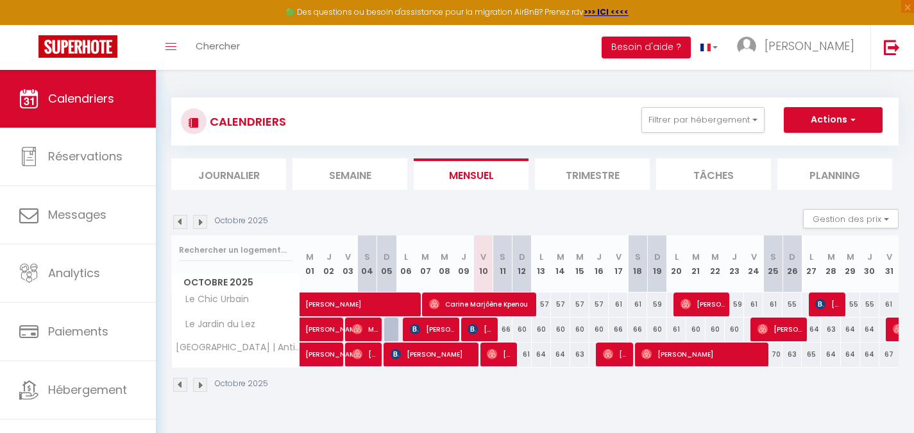
select select
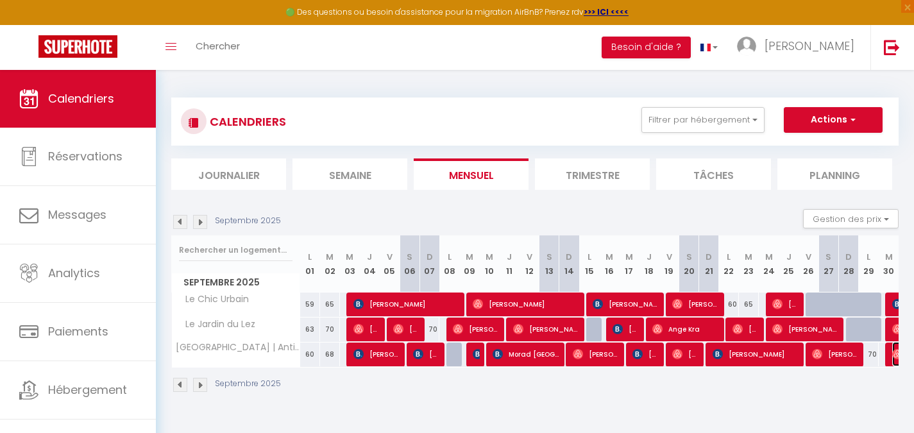
click at [893, 357] on img at bounding box center [898, 354] width 10 height 10
select select "OK"
select select "0"
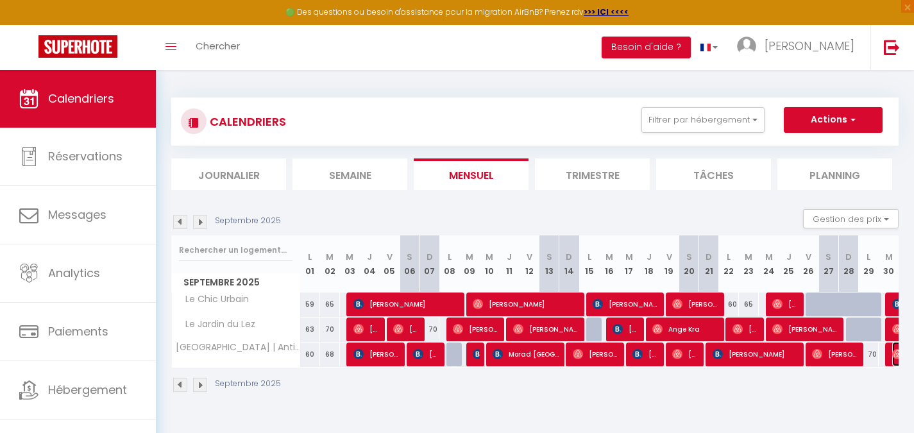
select select "1"
select select
select select "49942"
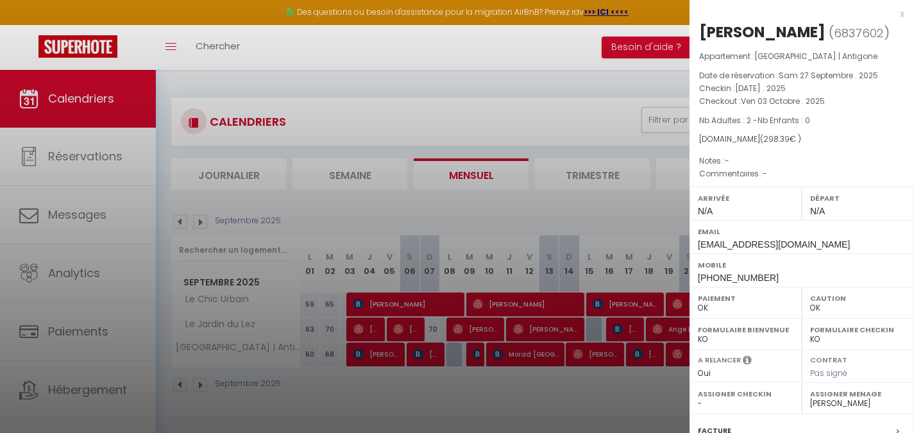
click at [893, 13] on div "x" at bounding box center [797, 13] width 215 height 15
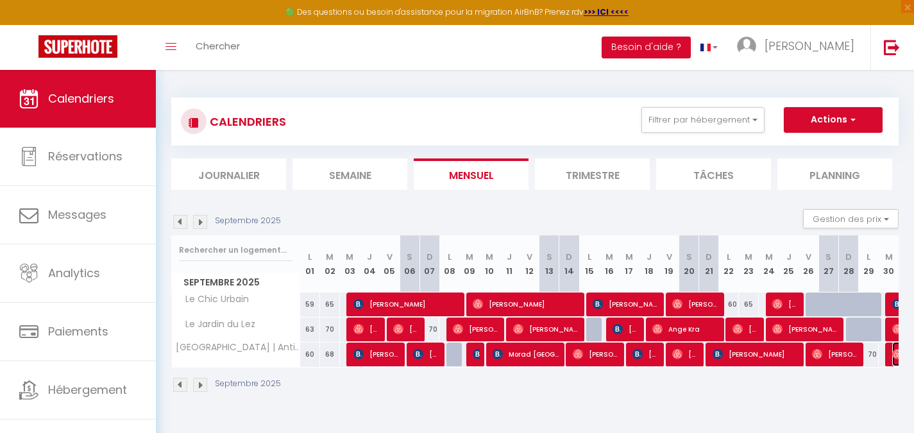
click at [897, 356] on img at bounding box center [898, 354] width 10 height 10
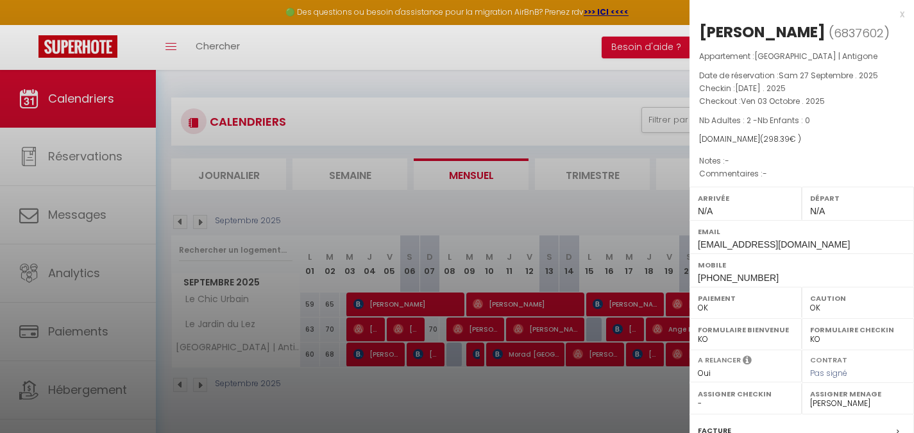
click at [891, 13] on div "x" at bounding box center [797, 13] width 215 height 15
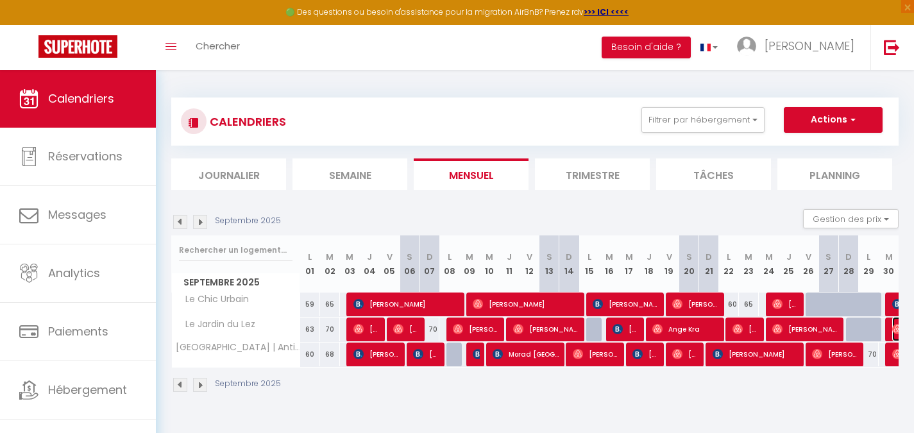
click at [894, 333] on img at bounding box center [898, 329] width 10 height 10
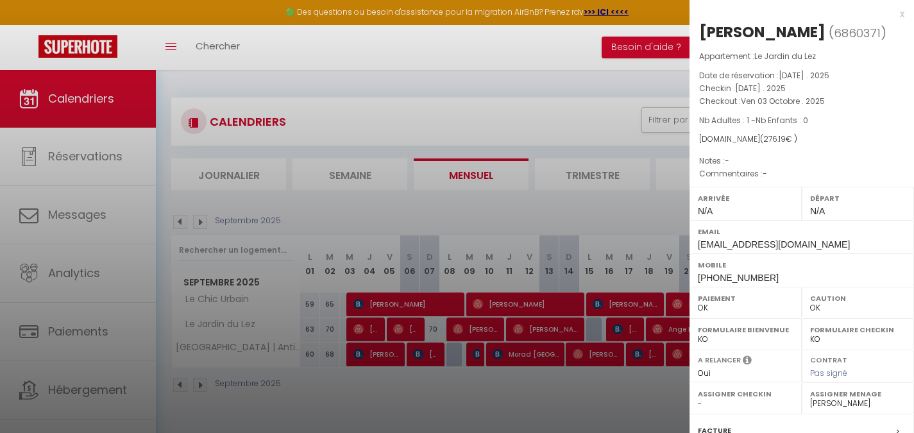
click at [613, 400] on div at bounding box center [457, 216] width 914 height 433
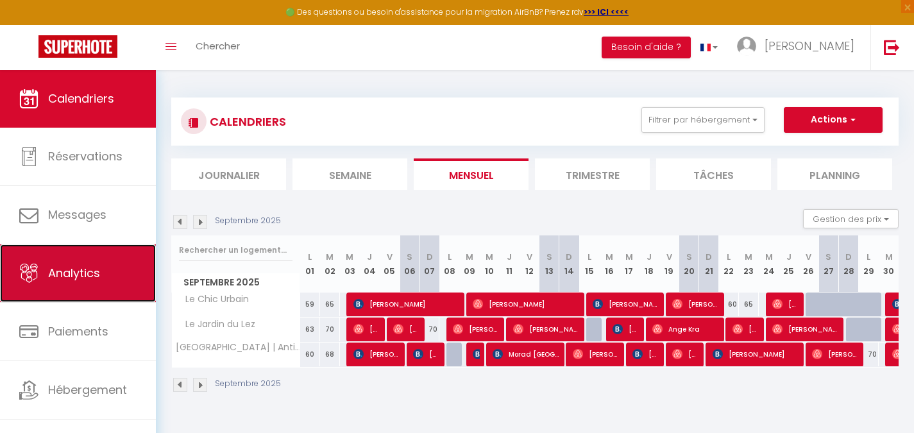
click at [87, 273] on span "Analytics" at bounding box center [74, 273] width 52 height 16
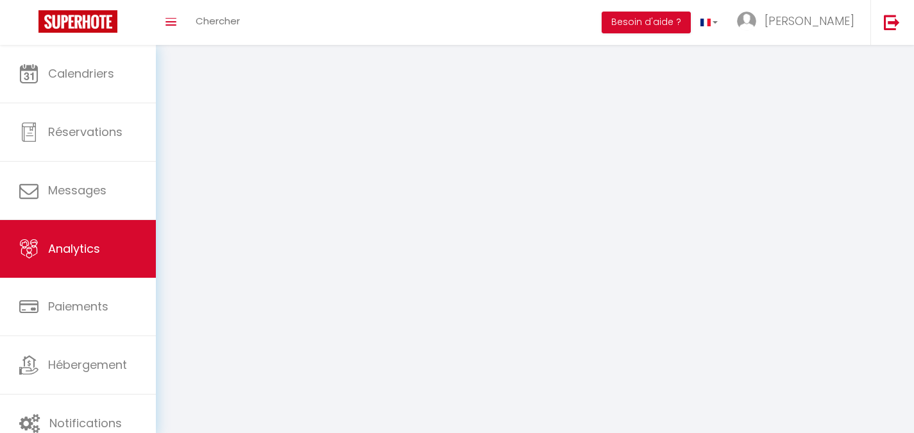
select select "2025"
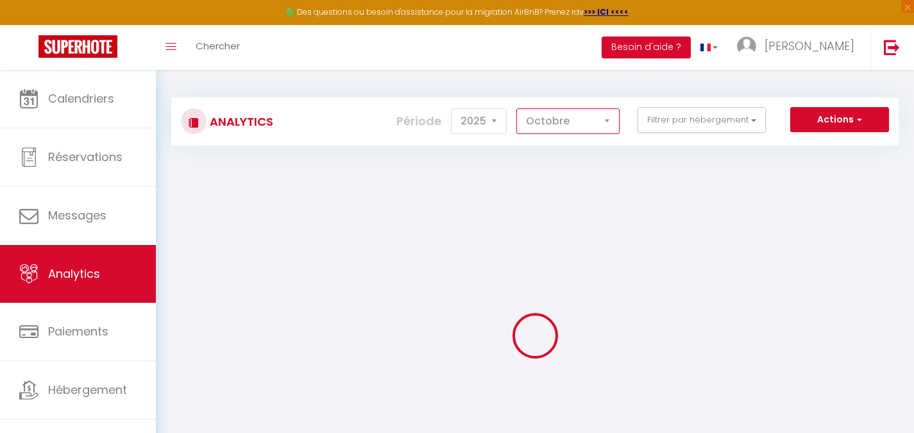
click at [578, 120] on select "[PERSON_NAME] Mars Avril Mai Juin Juillet Août Septembre Octobre Novembre Décem…" at bounding box center [568, 121] width 103 height 26
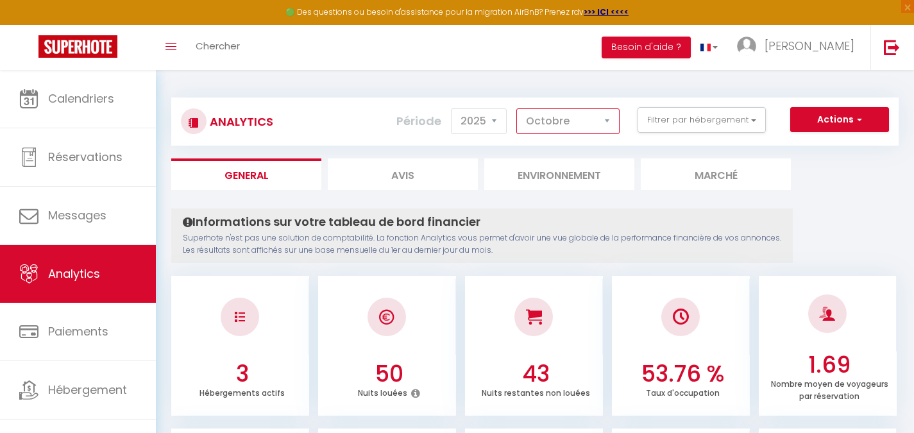
select select "9"
click at [517, 108] on select "[PERSON_NAME] Mars Avril Mai Juin Juillet Août Septembre Octobre Novembre Décem…" at bounding box center [568, 121] width 103 height 26
click at [717, 86] on div "Analytics Actions Génération SuperConciergerie Génération SuperAnalyzer Générat…" at bounding box center [535, 115] width 728 height 60
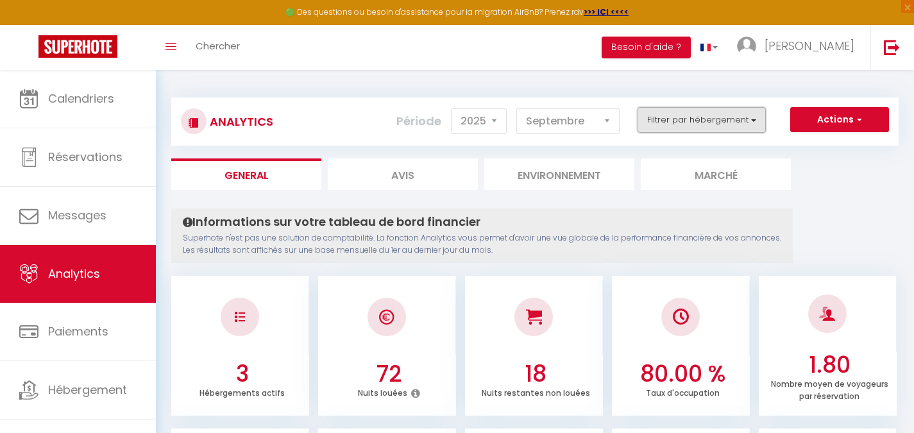
click at [703, 117] on button "Filtrer par hébergement" at bounding box center [702, 120] width 128 height 26
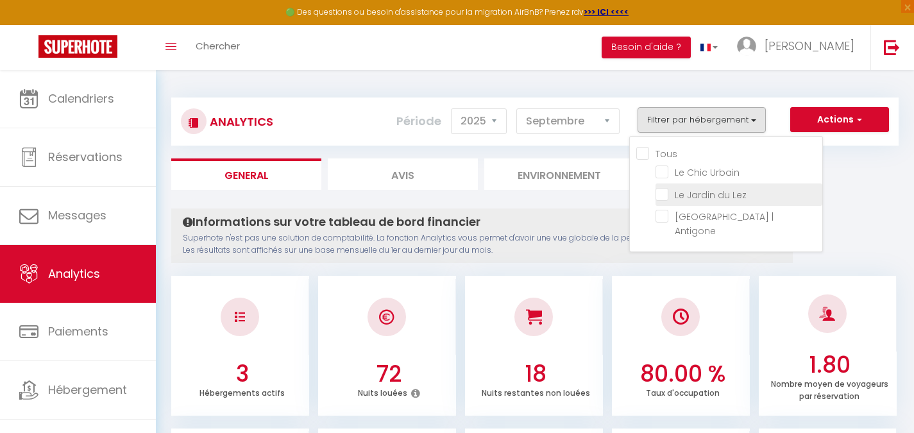
click at [662, 191] on Lez "checkbox" at bounding box center [739, 193] width 167 height 13
checkbox Lez "true"
checkbox Urbain "false"
checkbox Antigone "false"
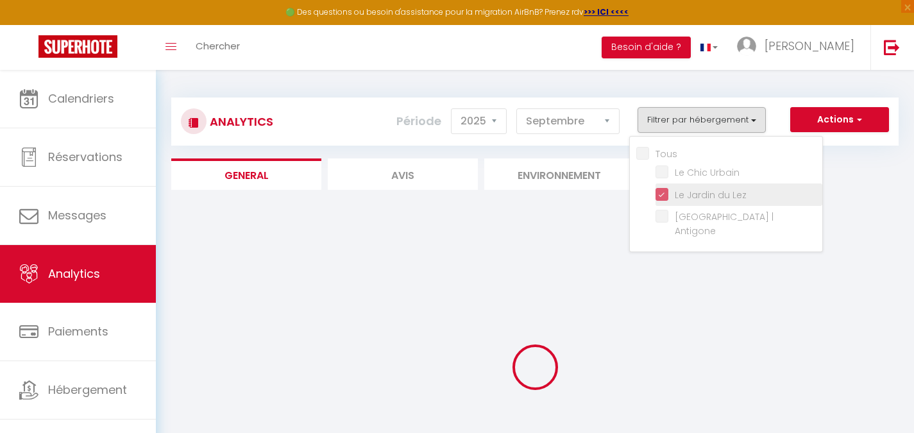
checkbox Urbain "false"
checkbox Antigone "false"
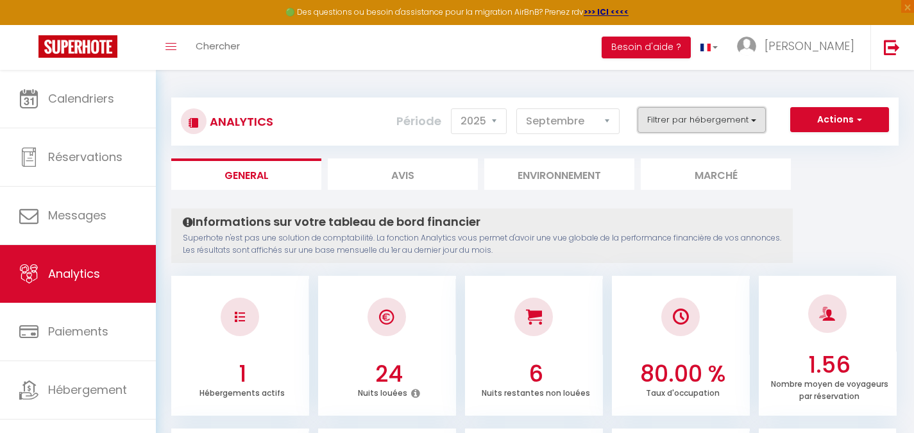
click at [653, 121] on button "Filtrer par hébergement" at bounding box center [702, 120] width 128 height 26
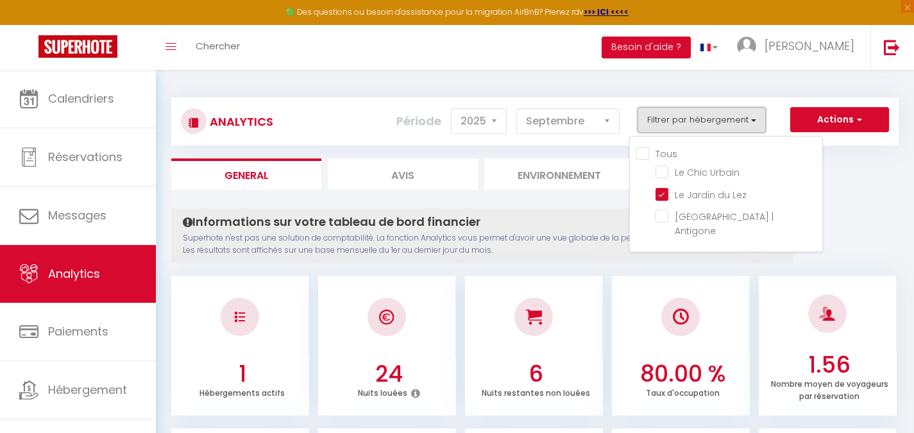
click at [663, 121] on button "Filtrer par hébergement" at bounding box center [702, 120] width 128 height 26
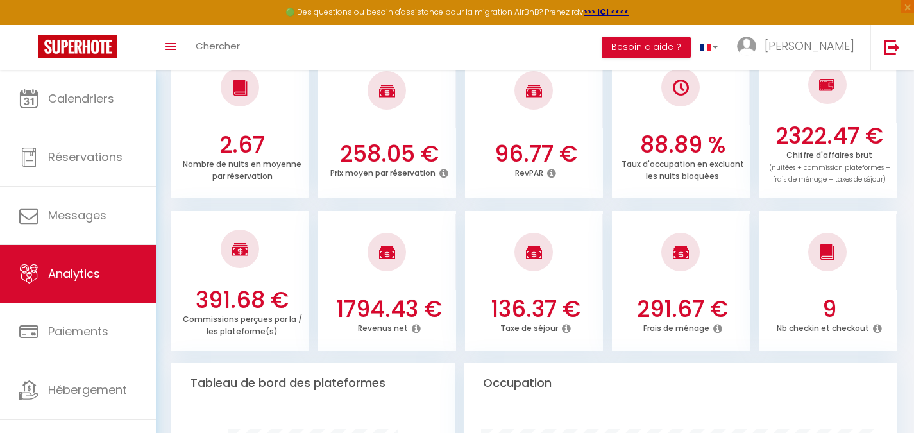
scroll to position [385, 0]
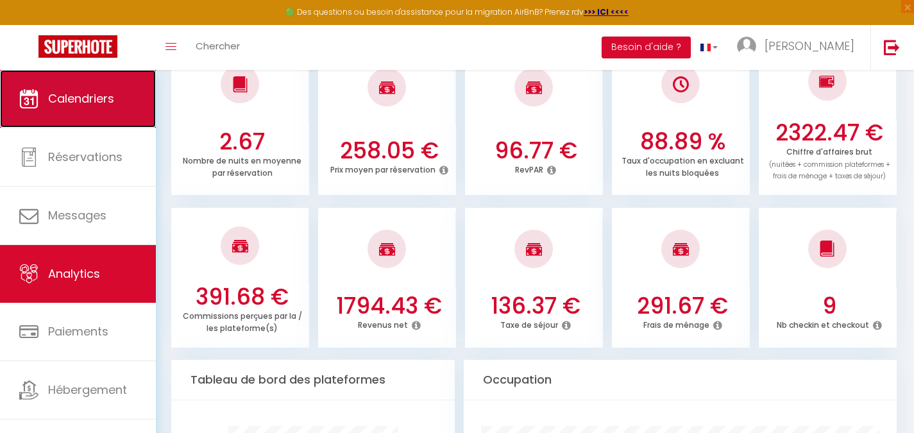
click at [94, 109] on link "Calendriers" at bounding box center [78, 99] width 156 height 58
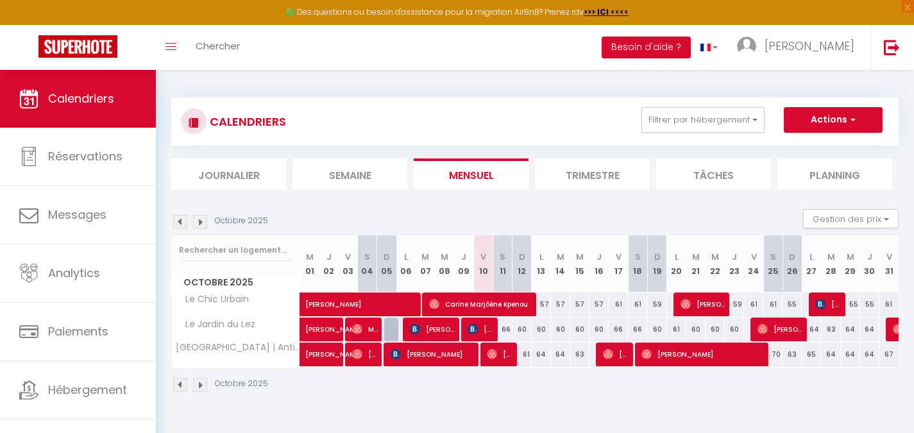
click at [186, 223] on img at bounding box center [180, 222] width 14 height 14
